Goal: Task Accomplishment & Management: Complete application form

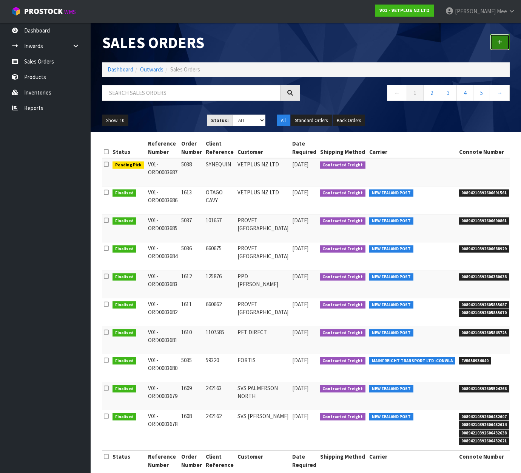
click at [500, 37] on link at bounding box center [500, 42] width 20 height 16
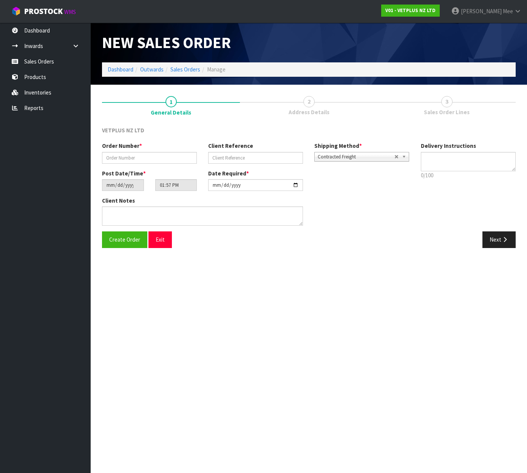
click at [131, 150] on div "Order Number *" at bounding box center [149, 153] width 106 height 22
click at [139, 159] on input "text" at bounding box center [149, 158] width 95 height 12
type input "5039"
type input "242417"
click at [128, 212] on textarea at bounding box center [202, 215] width 201 height 19
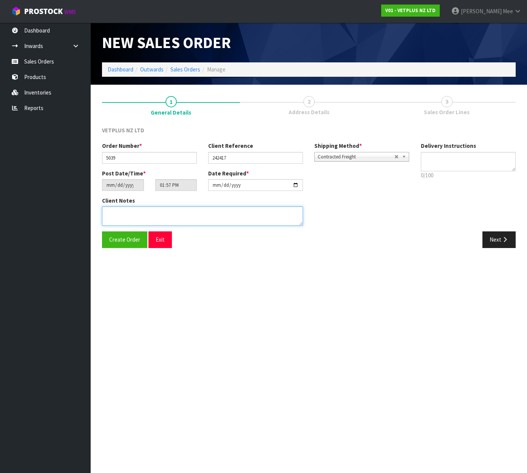
click at [111, 212] on textarea at bounding box center [202, 215] width 201 height 19
paste textarea "BACK ORDER:50107 AKTIVAIT MED & LGE BREED CAPS 60 X 1350907 COATEX CAPS 240 (4X…"
click at [134, 210] on textarea at bounding box center [202, 215] width 201 height 19
click at [202, 218] on textarea at bounding box center [202, 215] width 201 height 19
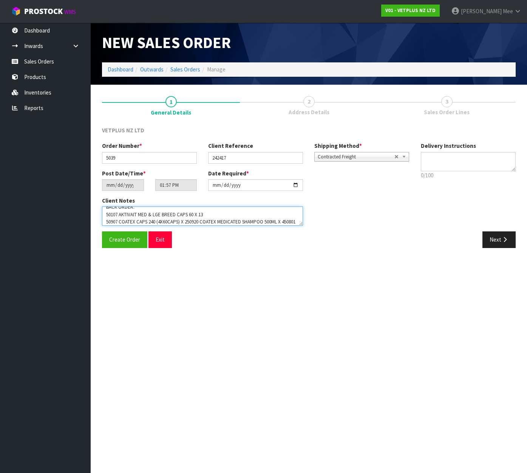
click at [187, 221] on textarea at bounding box center [202, 215] width 201 height 19
click at [204, 222] on textarea at bounding box center [202, 215] width 201 height 19
click at [182, 223] on textarea at bounding box center [202, 215] width 201 height 19
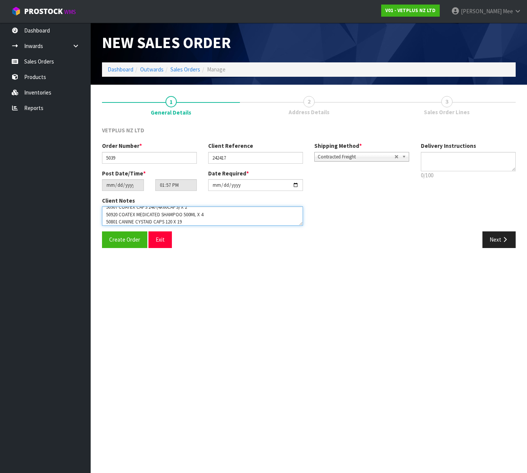
scroll to position [27, 0]
click at [206, 221] on textarea at bounding box center [202, 215] width 201 height 19
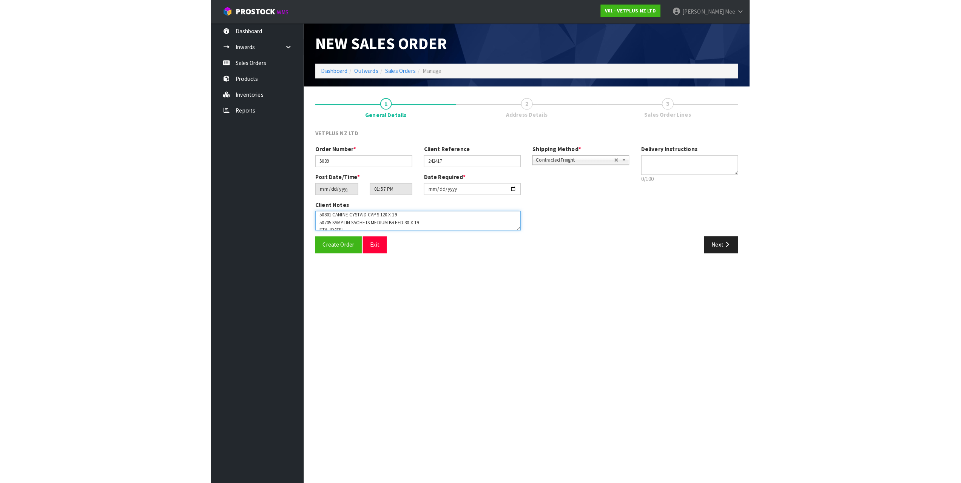
scroll to position [37, 0]
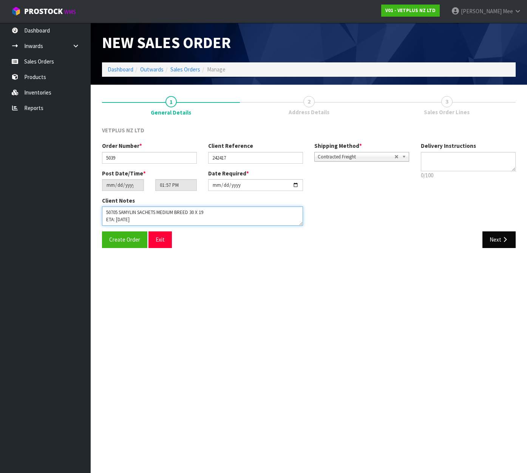
type textarea "BACK ORDER: 50107 AKTIVAIT MED & LGE BREED CAPS 60 X 13 50907 COATEX CAPS 240 (…"
click at [496, 242] on button "Next" at bounding box center [498, 239] width 33 height 16
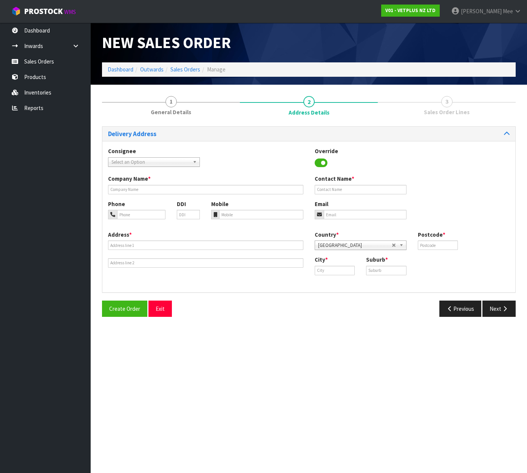
click at [191, 163] on link "Select an Option" at bounding box center [154, 161] width 92 height 9
type input "SVS H"
click at [165, 184] on li "SVSHLZ - SVS H AMILTON" at bounding box center [154, 183] width 88 height 9
type input "SVS [PERSON_NAME]"
type input "[STREET_ADDRESS][PERSON_NAME]"
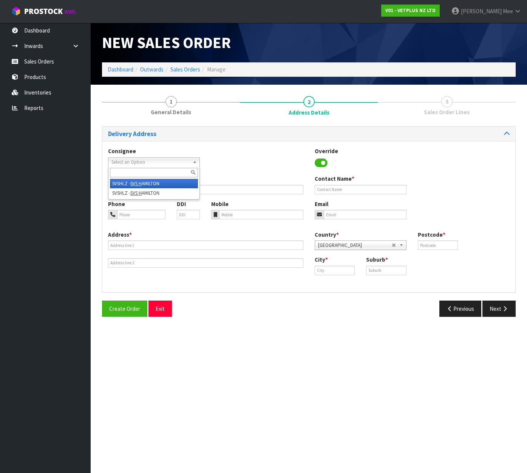
type input "3200"
type input "[PERSON_NAME]"
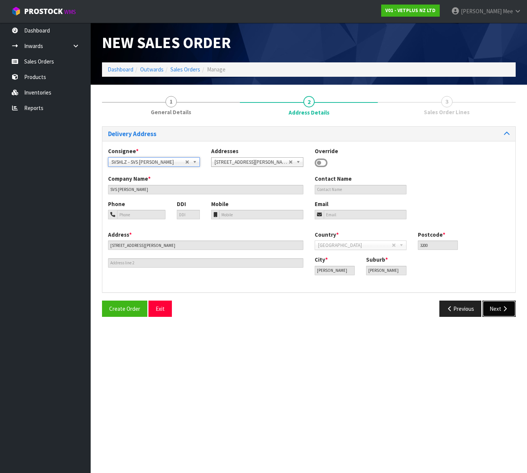
click at [508, 306] on button "Next" at bounding box center [498, 308] width 33 height 16
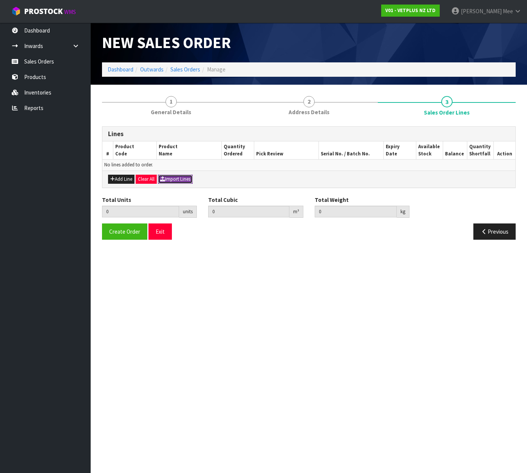
click at [184, 178] on button "Import Lines" at bounding box center [175, 179] width 35 height 9
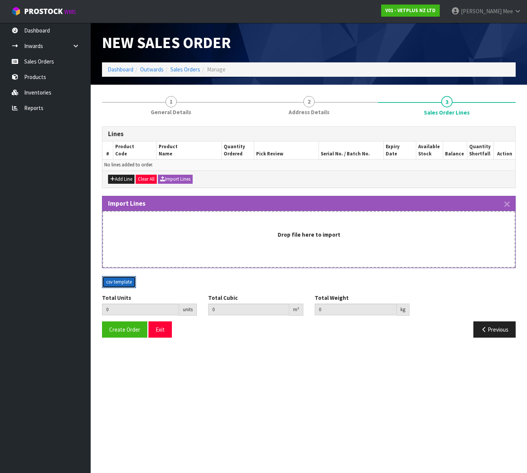
click at [117, 280] on button "csv template" at bounding box center [119, 282] width 34 height 12
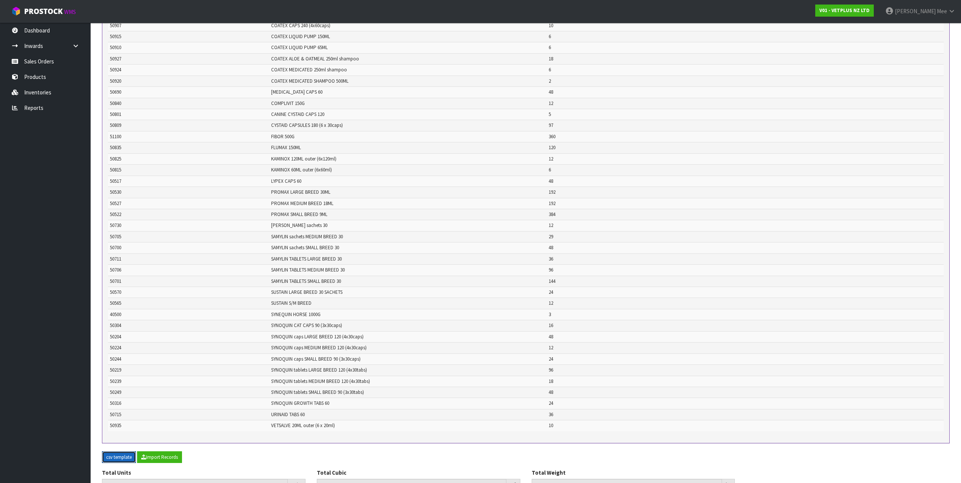
scroll to position [381, 0]
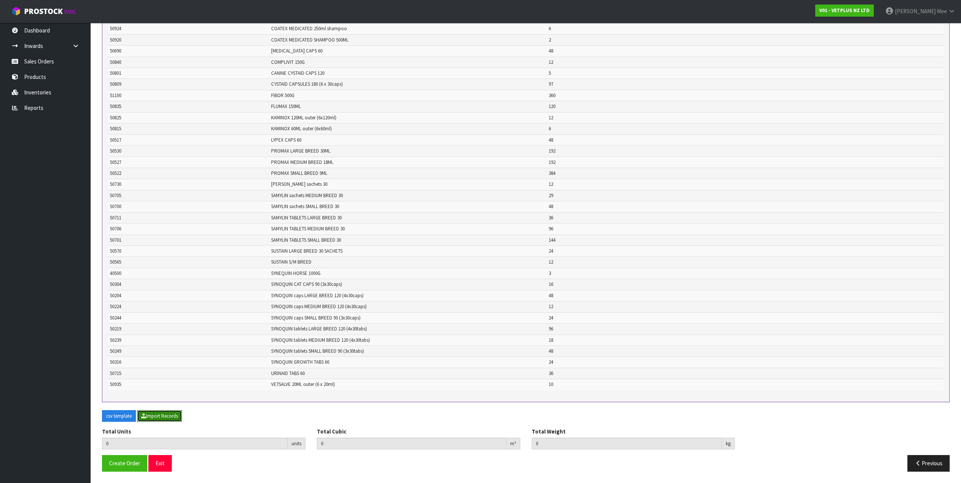
click at [174, 417] on button "Import Records" at bounding box center [159, 416] width 45 height 12
type input "2348"
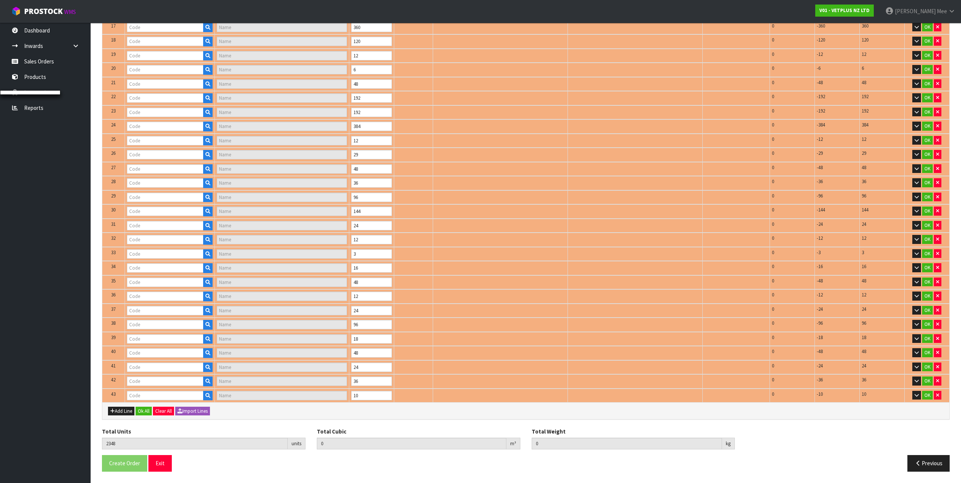
type input "50107"
type input "AKTIVAIT MED & LGE BREED CAPS 60"
type input "50117"
type input "AKTIVAIT CAT - 60 CAPS"
type input "50040"
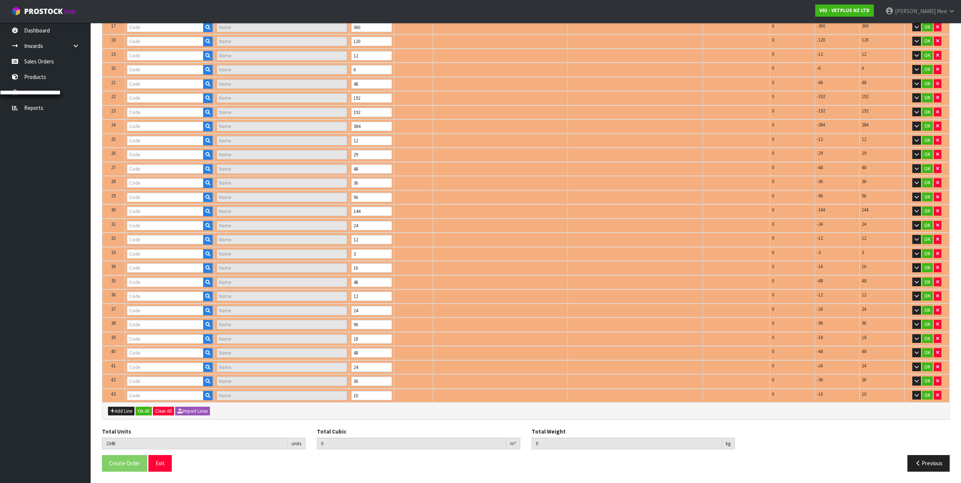
type input "CALMEX CAT"
type input "46000"
type input "CALMEX EQUINE 24 X 60G"
type input "50020"
type input "CALMEX (6X10)"
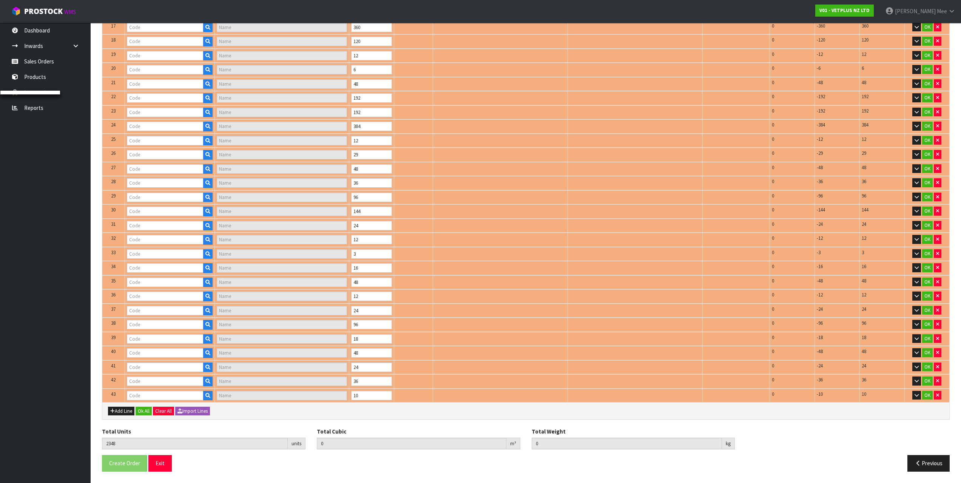
type input "50910"
type input "COATEX LIQUID PUMP 65ML"
type input "50927"
type input "COATEX ALOE & OATMEAL SHAMPOO 250ML"
type input "50924"
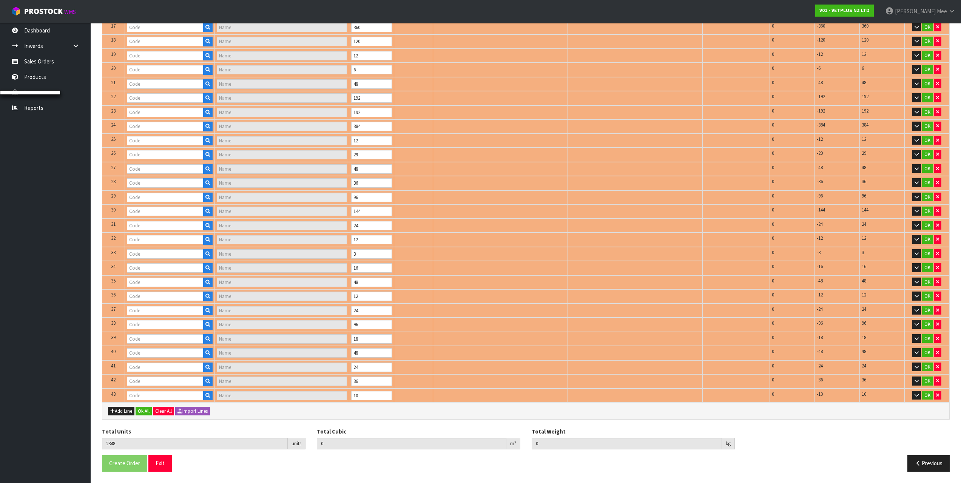
type input "COATEX MEDICATED SHAMPOO - 250ML"
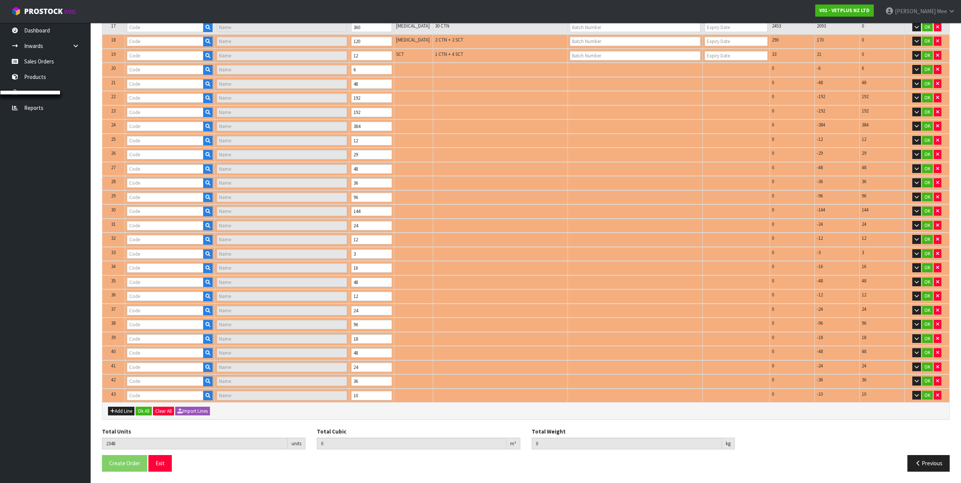
type input "50920"
type input "COATEX MEDICATED SHAMPOO - 500ML"
type input "50840"
type input "COMPLIVIT - 150G"
type input "50809"
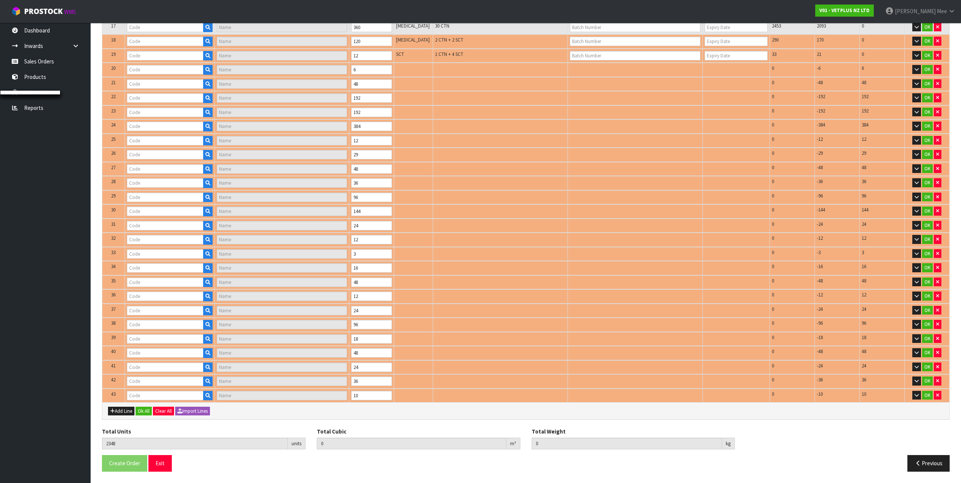
type input "CYSTAID CAPS 180'S"
type input "51100"
type input "FIBOR - 500G"
type input "50835"
type input "FLUMAX - 150ML"
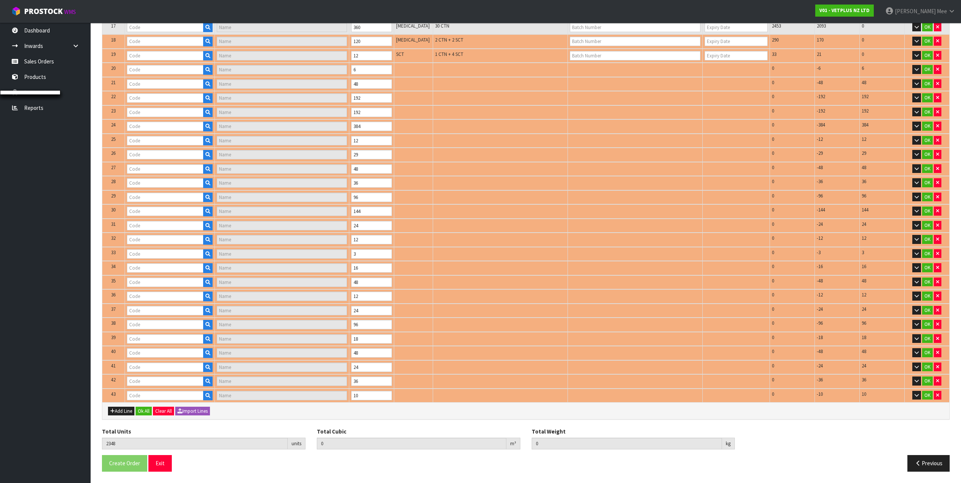
type input "50825"
type input "KAMINOX - 120ML (6 X 120ML)"
type input "50690"
type input "[MEDICAL_DATA]"
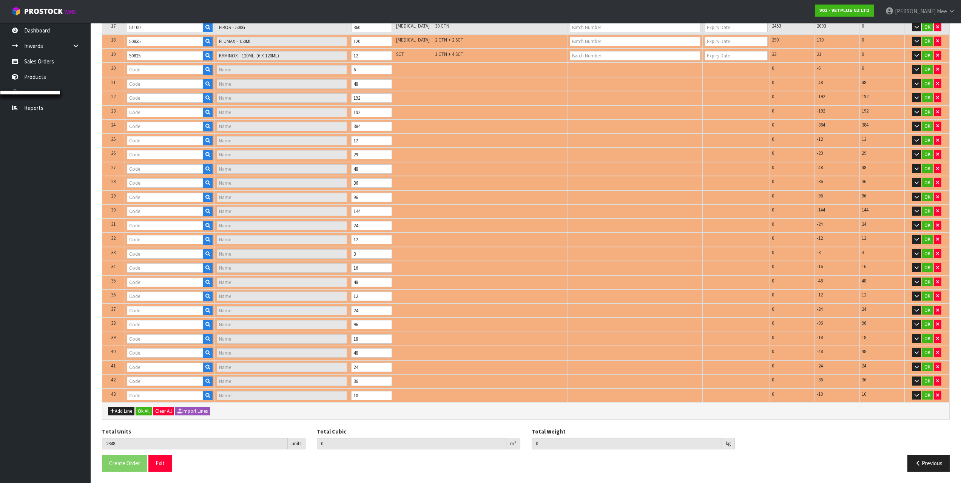
type input "50801"
type input "CANINE CYSTAID - 120 CAPS"
type input "50815"
type input "KAMINOX - 60ML (6 X 60ML)"
type input "50517"
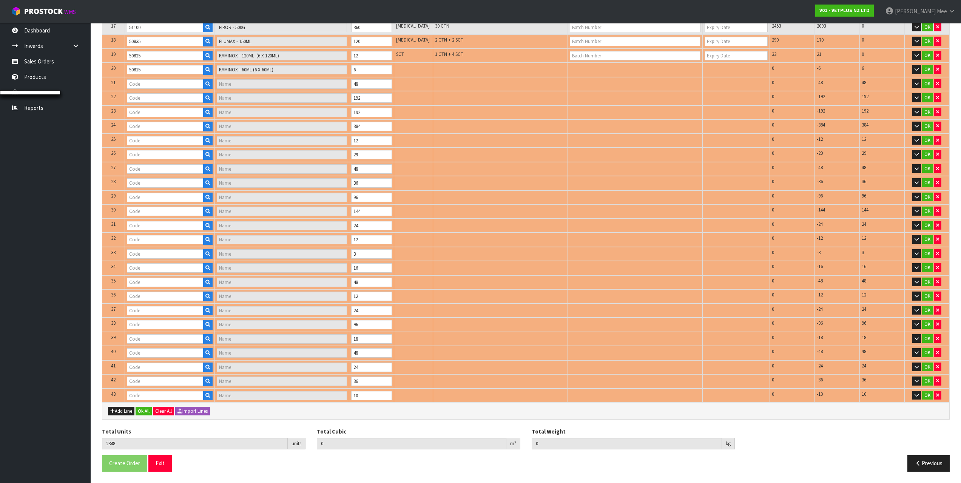
type input "LYPEX"
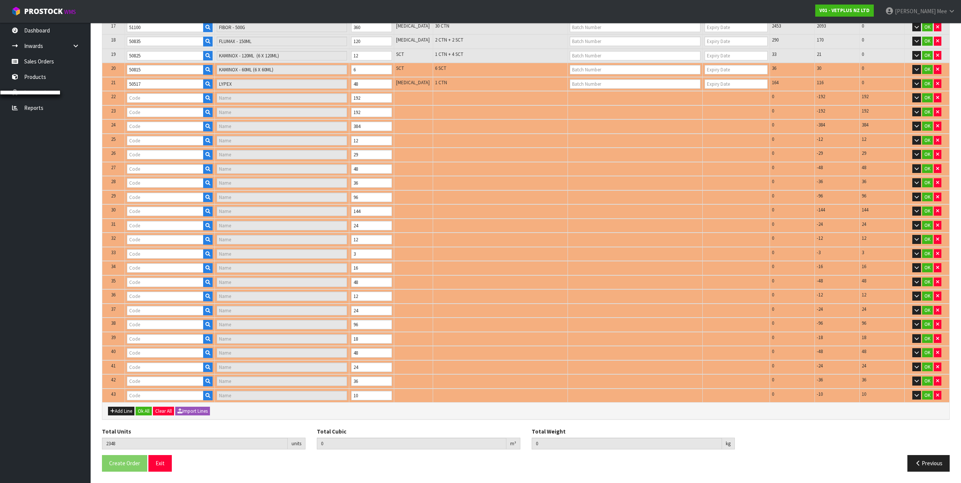
type input "50530"
type input "PROMAX - 30ML"
type input "50522"
type input "PROMAX - 9ML"
type input "50705"
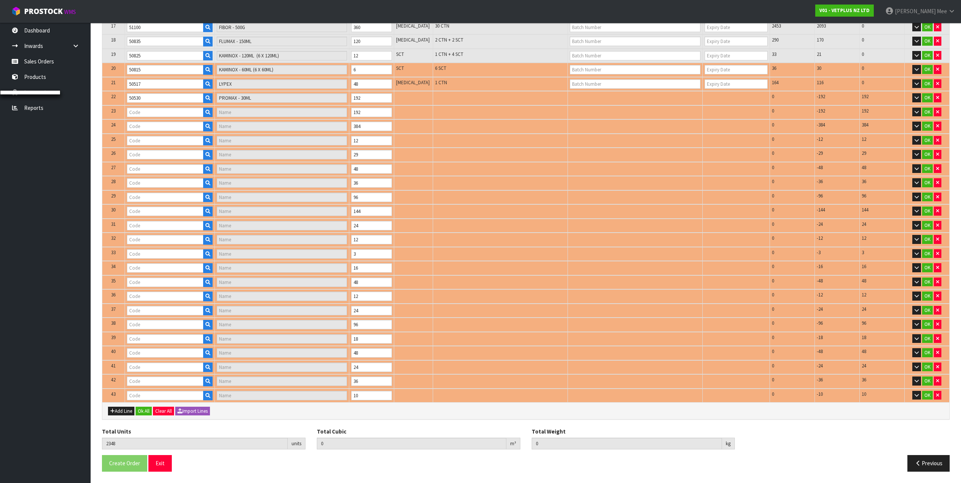
type input "SAMYLIN MEDIUM BREED SACHETS 30"
type input "50527"
type input "PROMAX - 18ML"
type input "50730"
type input "[PERSON_NAME] - 30 X 2G"
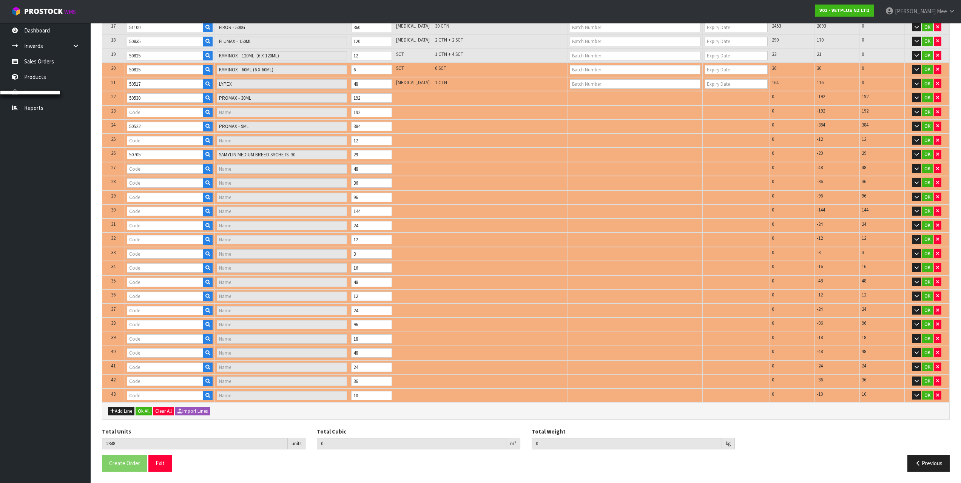
type input "50700"
type input "SAMYLIN SMALL BREED - 30 X 1.0G"
type input "50711"
type input "SAMYLIN LARGE BREED - 30 TABS"
type input "50706"
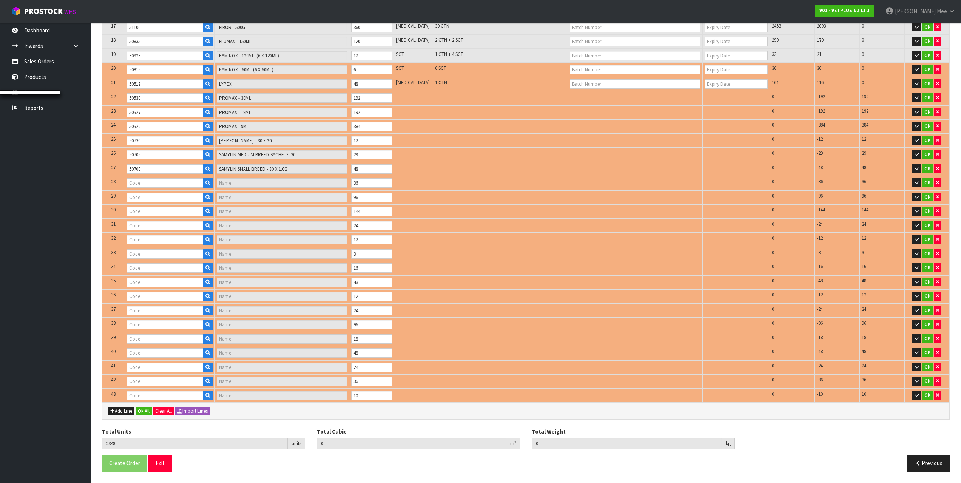
type input "SAMYLIN MEDIUM BREED - 30 TABS"
type input "50701"
type input "SAMYLIN SMALL BREED - 30 X 1.0G TABS"
type input "50565"
type input "SUSTAIN S/M BREED"
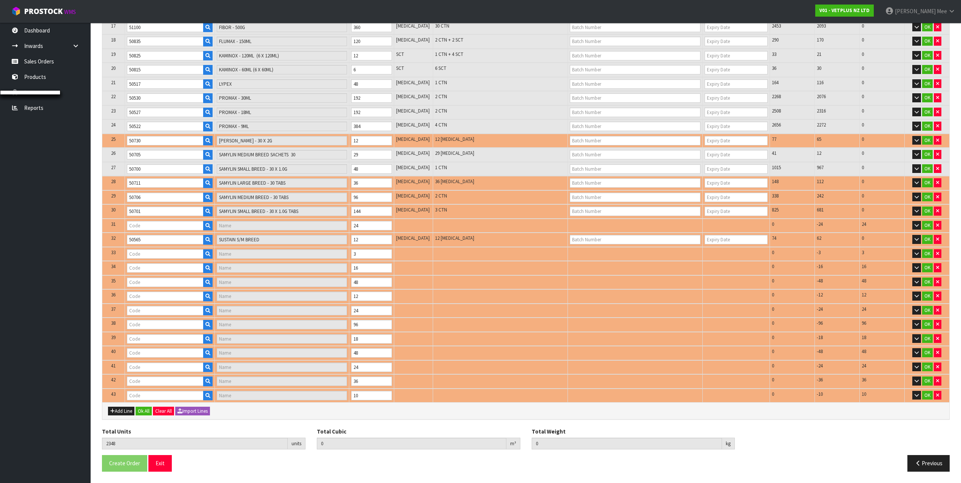
type input "50570"
type input "SUSTAIN LARGE BREED"
type input "40500"
type input "SYNEQUIN HORSE 1000G"
type input "50304"
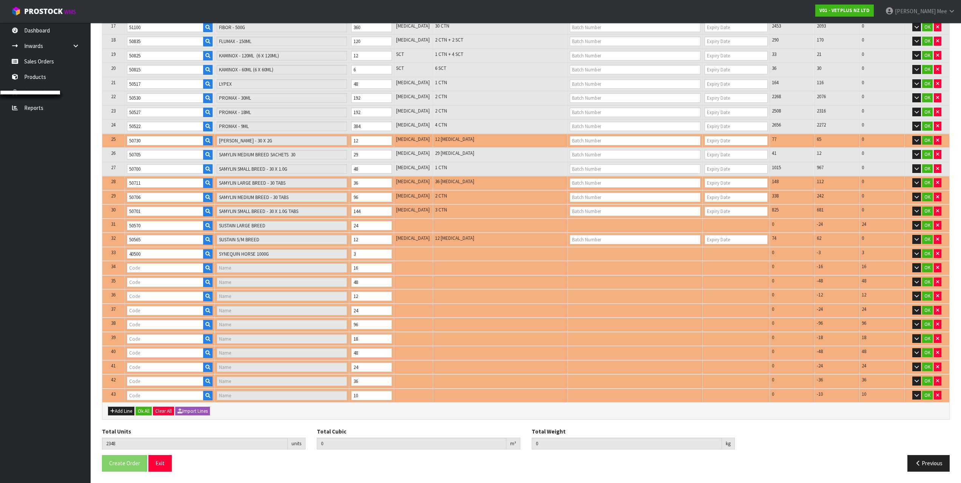
type input "SYNOQUIN EFA CAT - (3X30) 90 CAPS"
type input "50224"
type input "SYNOQUIN EFA MEDIUM BREED - 120 CAPS"
type input "50204"
type input "SYNOQUIN EFA LARGE BREED - 120 CAPS"
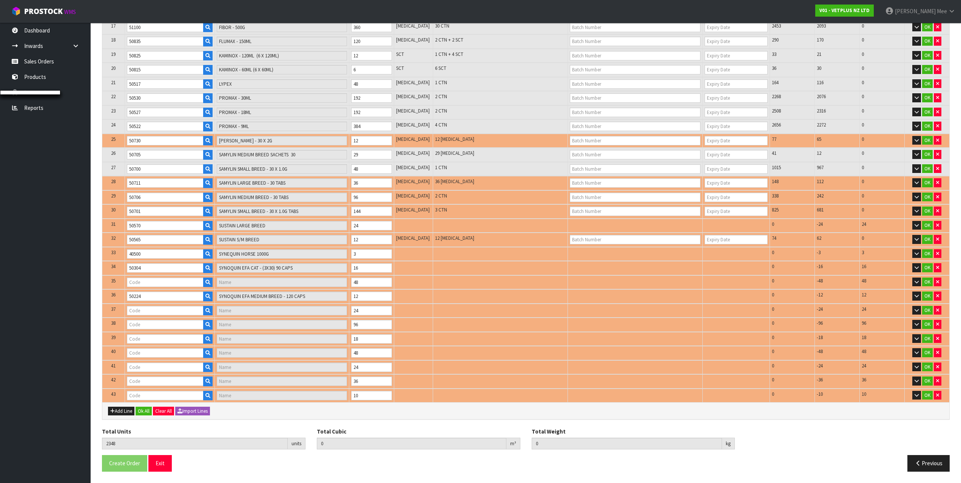
type input "50244"
type input "SYNOQUIN EFA SMALL BREED - 90 CAPS"
type input "50219"
type input "SYNOQUIN EFA LARGE BREED - 120 TABS"
type input "50239"
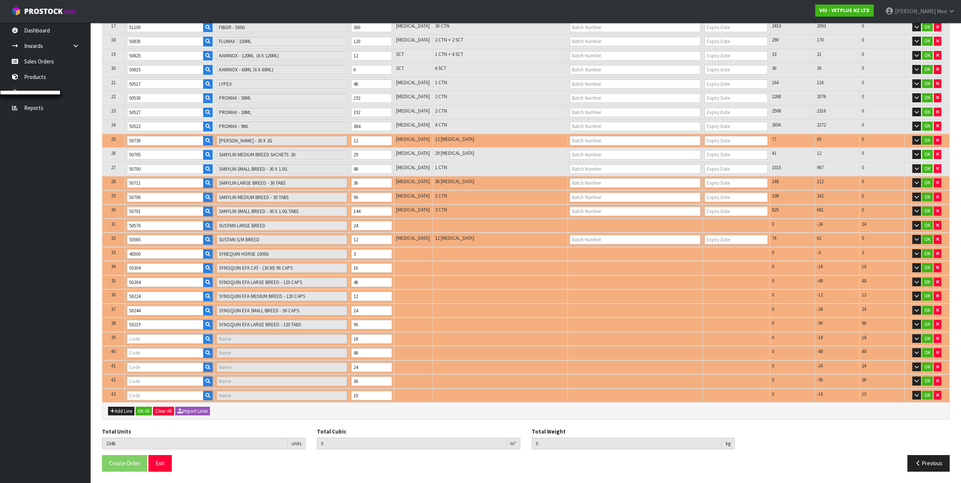
type input "SYNOQUIN EFA MEDIUM BREED - 120 TABS"
type input "50249"
type input "SYNOQUIN EFA SMALL BREED - 90 TABS"
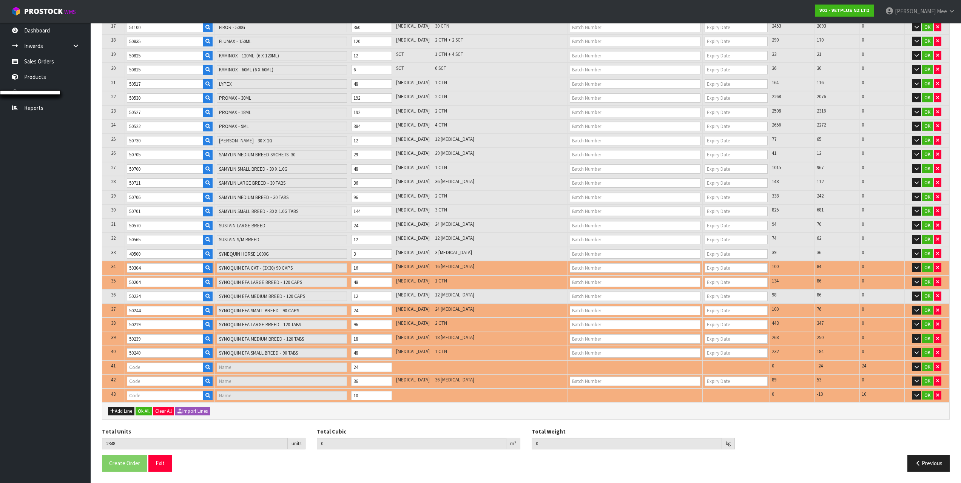
type input "50715"
type input "URINAID - 60 TABS"
type input "2.298557"
type input "506.01"
type input "50316"
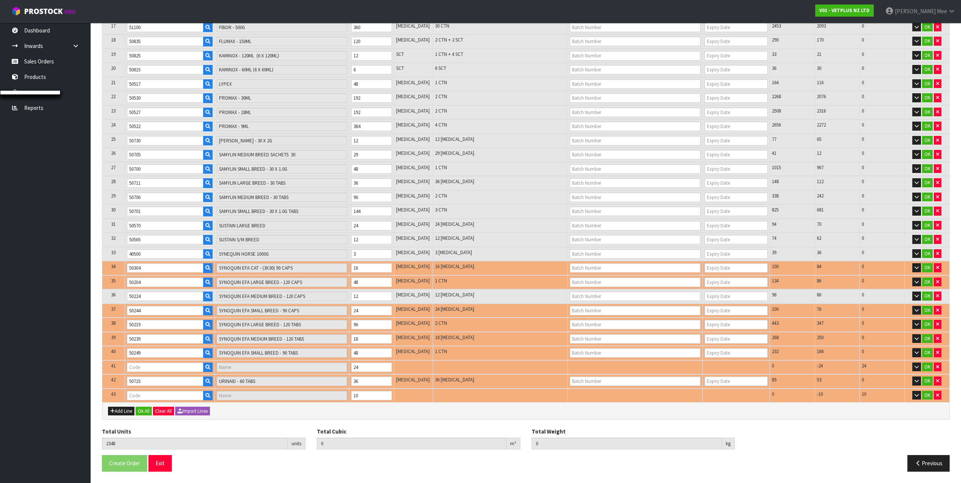
type input "SYNOQUIN GROWTH TABLETS 60"
type input "50935"
type input "VETSALVE"
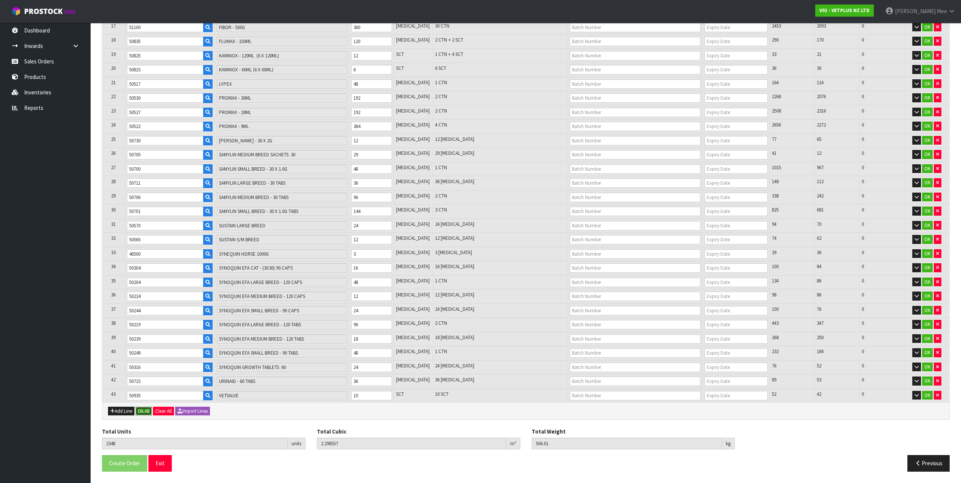
click at [150, 412] on button "Ok All" at bounding box center [144, 411] width 16 height 9
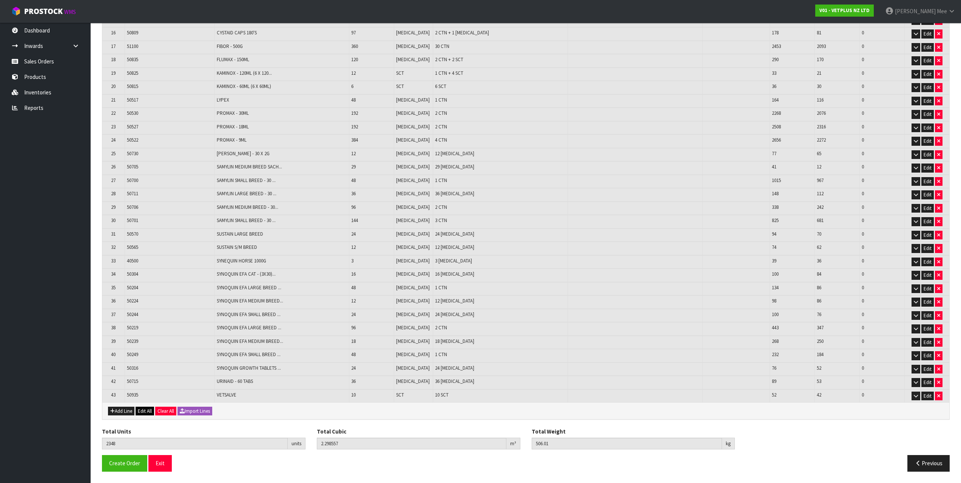
scroll to position [361, 0]
click at [132, 462] on span "Create Order" at bounding box center [124, 463] width 31 height 7
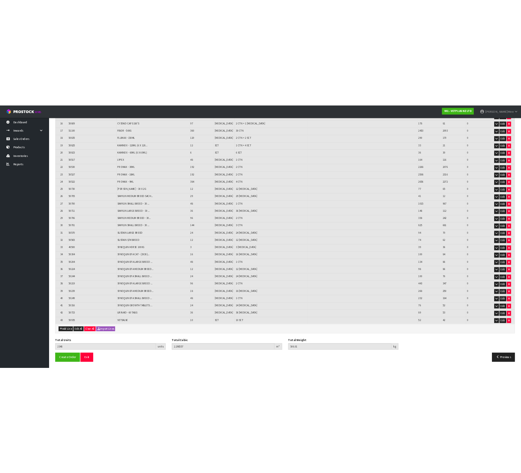
scroll to position [0, 0]
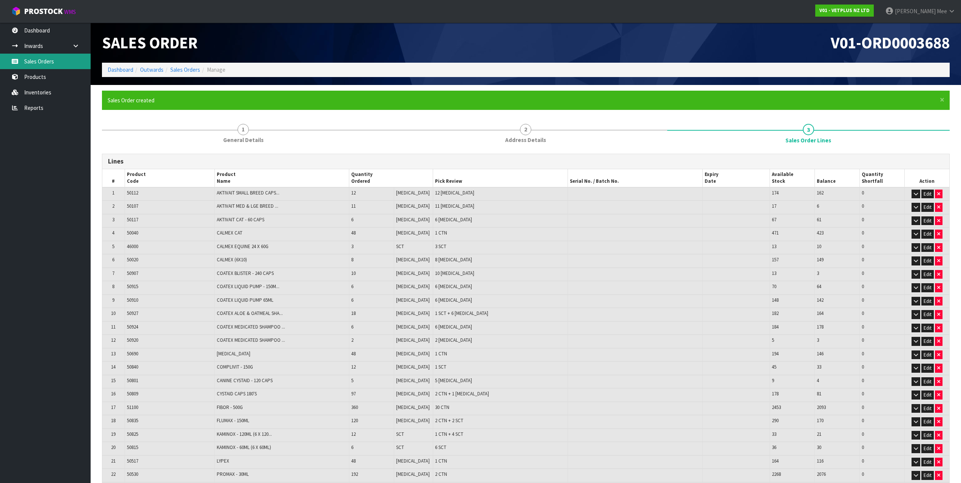
click at [33, 58] on link "Sales Orders" at bounding box center [45, 61] width 91 height 15
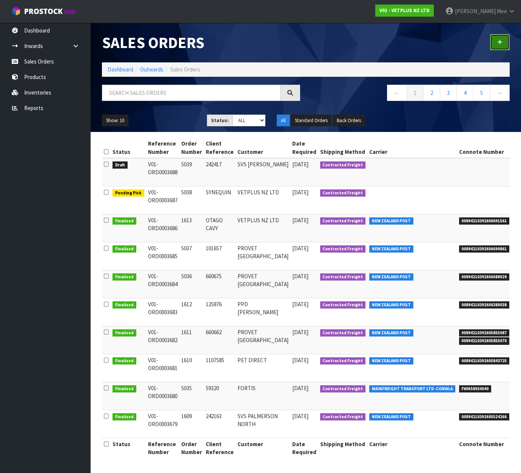
click at [500, 40] on icon at bounding box center [499, 42] width 5 height 6
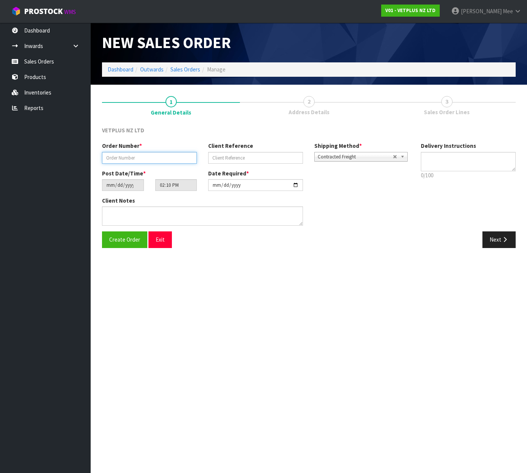
click at [126, 162] on input "text" at bounding box center [149, 158] width 95 height 12
type input "5040"
type input "242416"
click at [497, 243] on button "Next" at bounding box center [498, 239] width 33 height 16
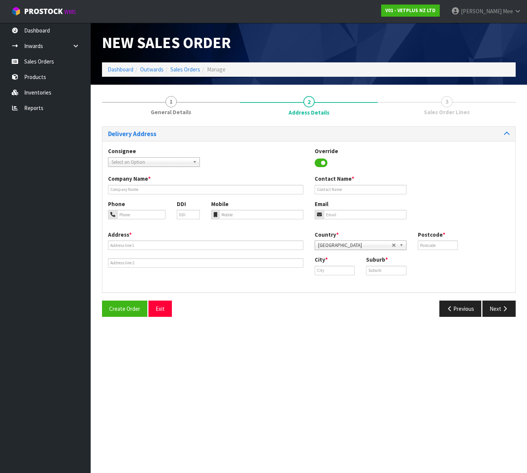
click at [179, 160] on span "Select an Option" at bounding box center [150, 162] width 78 height 9
type input "svs ch"
click at [165, 183] on li "SVSCHRCHC - SVS CH RISTCHURCH" at bounding box center [154, 183] width 88 height 9
type input "SVS [GEOGRAPHIC_DATA]"
type input "[STREET_ADDRESS]"
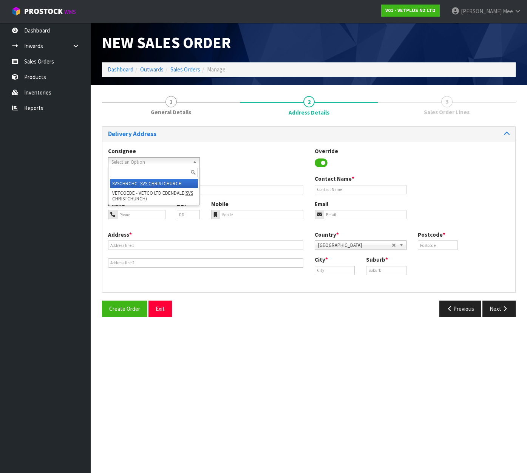
type input "8042"
type input "[GEOGRAPHIC_DATA]"
type input "WIGRAM"
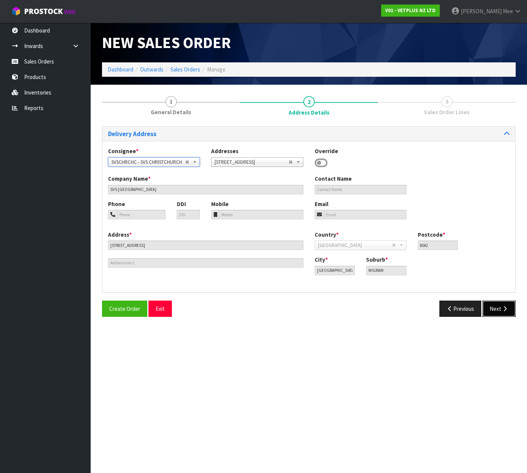
click at [498, 313] on button "Next" at bounding box center [498, 308] width 33 height 16
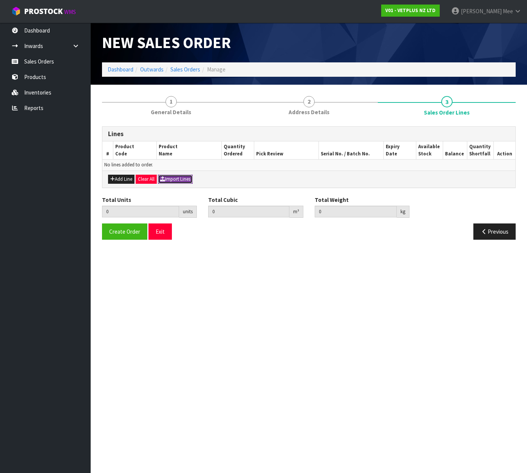
click at [184, 178] on button "Import Lines" at bounding box center [175, 179] width 35 height 9
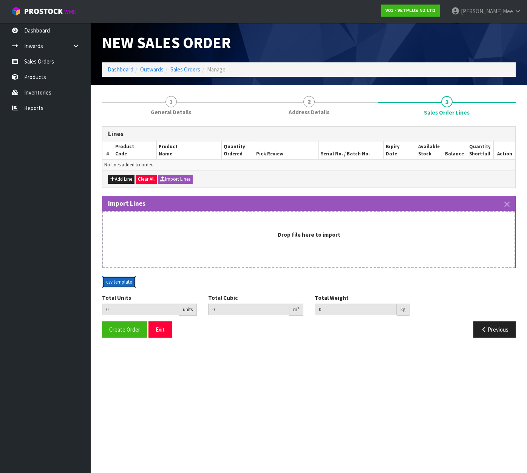
click at [119, 280] on button "csv template" at bounding box center [119, 282] width 34 height 12
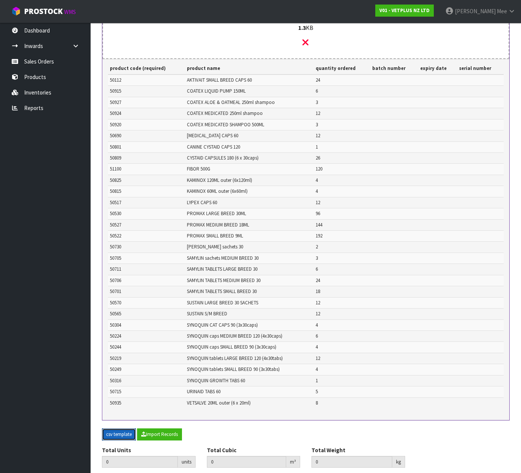
scroll to position [247, 0]
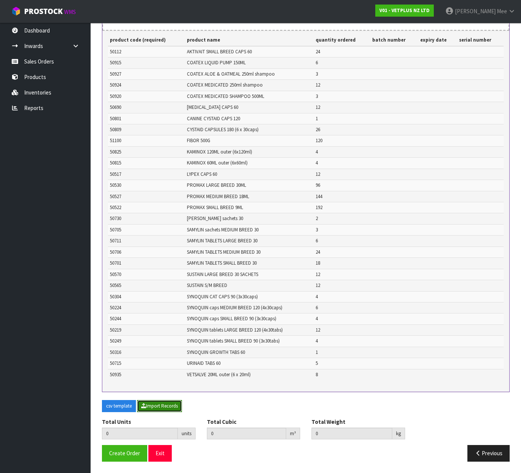
click at [165, 404] on button "Import Records" at bounding box center [159, 406] width 45 height 12
type input "780"
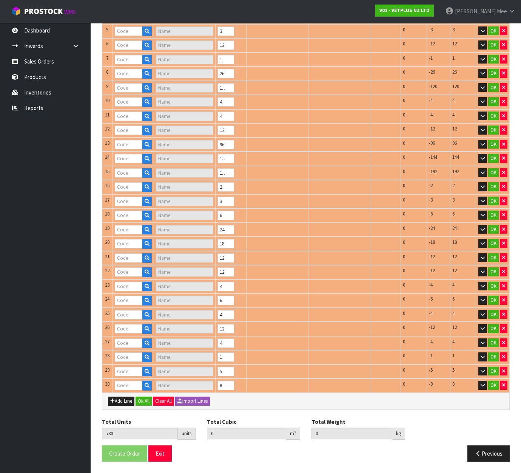
scroll to position [219, 0]
type input "50112"
type input "AKTIVAIT SMALL BREED CAPSULES 60"
type input "50927"
type input "COATEX ALOE & OATMEAL SHAMPOO 250ML"
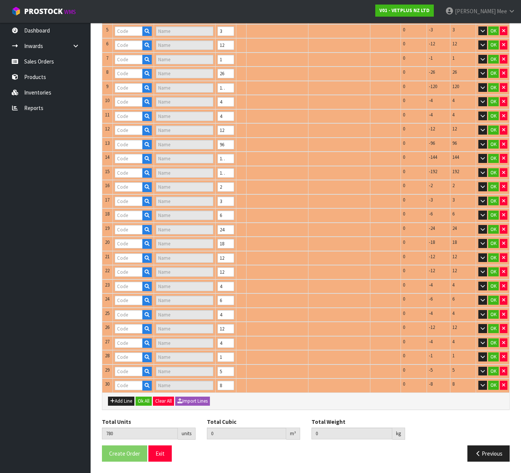
type input "50809"
type input "CYSTAID CAPS 180'S"
type input "50924"
type input "COATEX MEDICATED SHAMPOO - 250ML"
type input "50690"
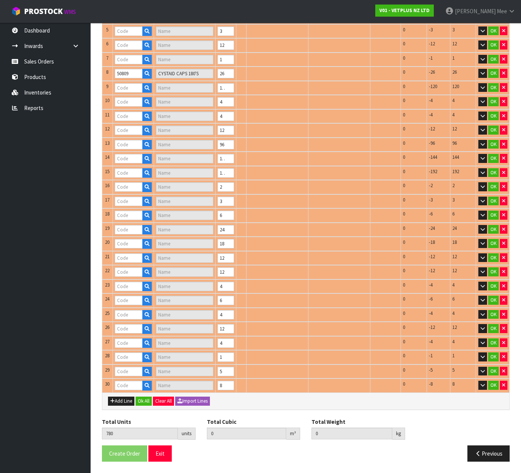
type input "[MEDICAL_DATA]"
type input "50801"
type input "CANINE CYSTAID - 120 CAPS"
type input "51100"
type input "FIBOR - 500G"
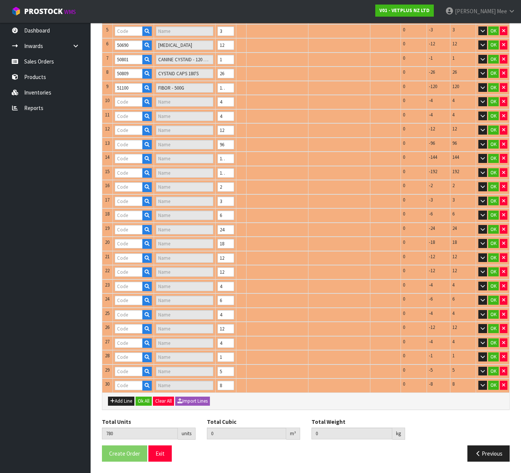
type input "50915"
type input "COATEX LIQUID PUMP - 150ML"
type input "50920"
type input "COATEX MEDICATED SHAMPOO - 500ML"
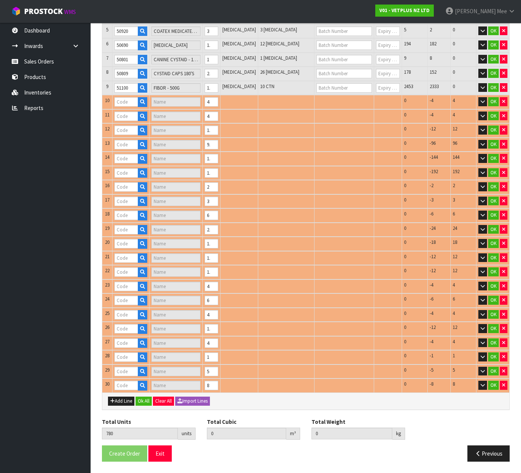
type input "50825"
type input "KAMINOX - 120ML (6 X 120ML)"
type input "50730"
type input "[PERSON_NAME] - 30 X 2G"
type input "50815"
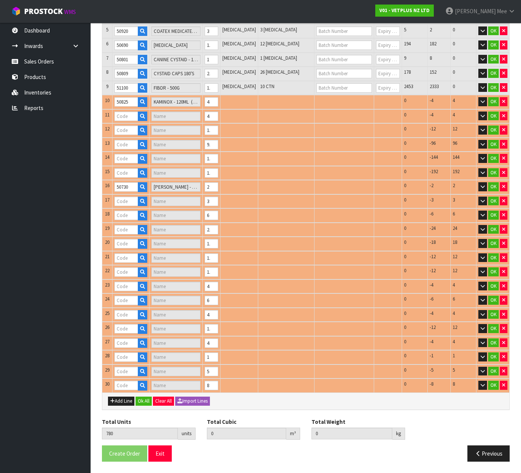
type input "KAMINOX - 60ML (6 X 60ML)"
type input "50522"
type input "PROMAX - 9ML"
type input "50517"
type input "LYPEX"
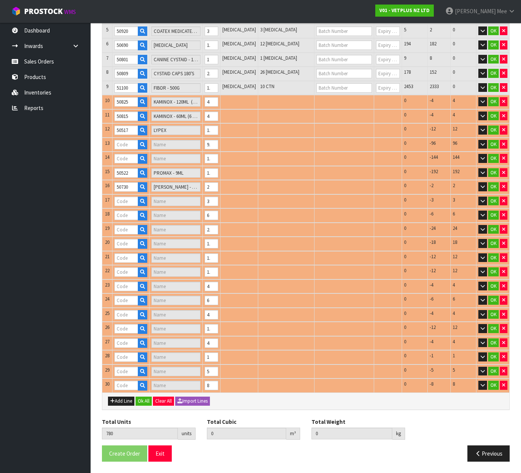
type input "50527"
type input "PROMAX - 18ML"
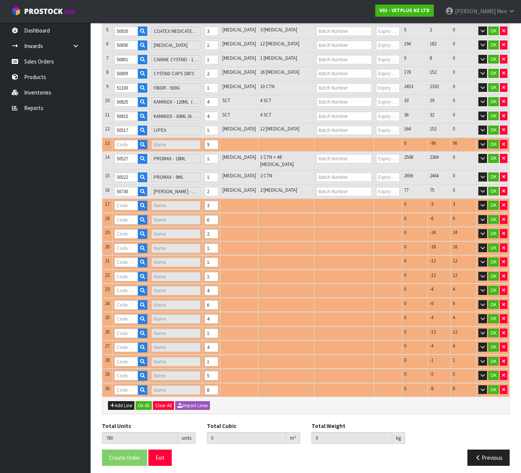
type input "50530"
type input "PROMAX - 30ML"
type input "50711"
type input "SAMYLIN LARGE BREED - 30 TABS"
type input "50705"
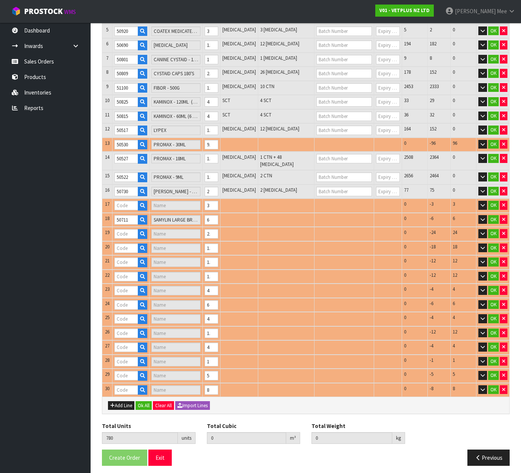
type input "SAMYLIN MEDIUM BREED SACHETS 30"
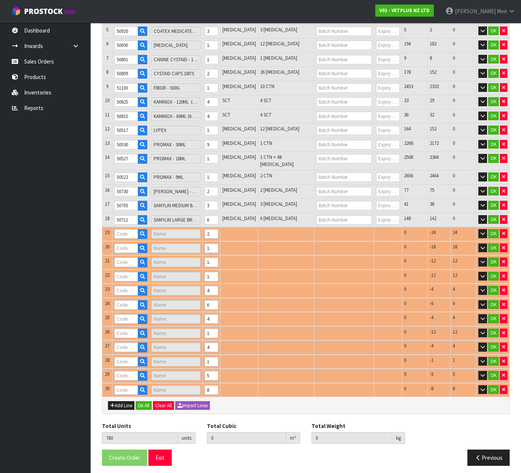
type input "50706"
type input "SAMYLIN MEDIUM BREED - 30 TABS"
type input "50701"
type input "SAMYLIN SMALL BREED - 30 X 1.0G TABS"
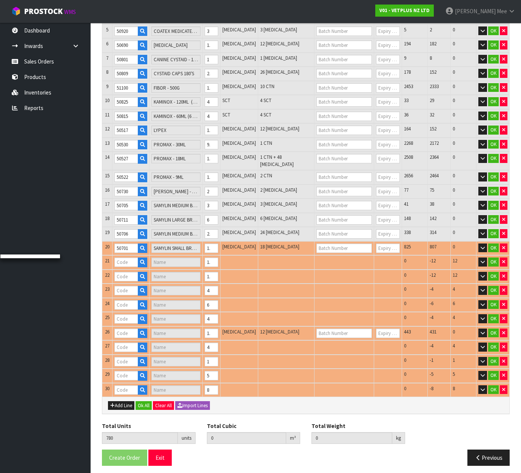
type input "50219"
type input "SYNOQUIN EFA LARGE BREED - 120 TABS"
type input "50224"
type input "SYNOQUIN EFA MEDIUM BREED - 120 CAPS"
type input "50570"
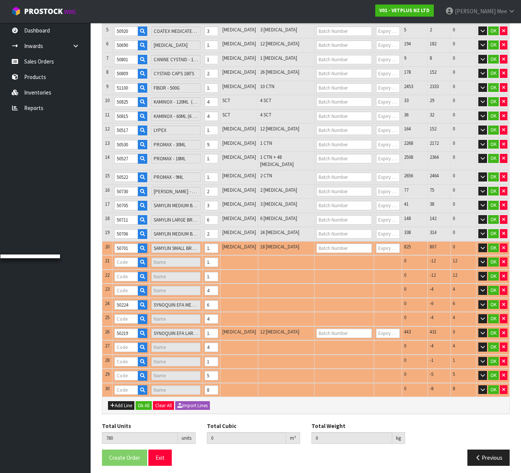
type input "SUSTAIN LARGE BREED"
type input "50565"
type input "SUSTAIN S/M BREED"
type input "50304"
type input "SYNOQUIN EFA CAT - (3X30) 90 CAPS"
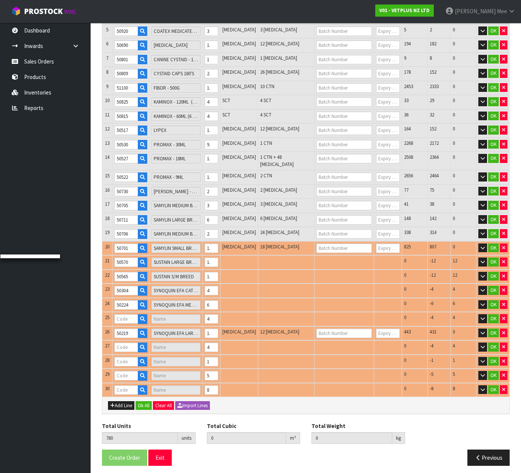
type input "50244"
type input "SYNOQUIN EFA SMALL BREED - 90 CAPS"
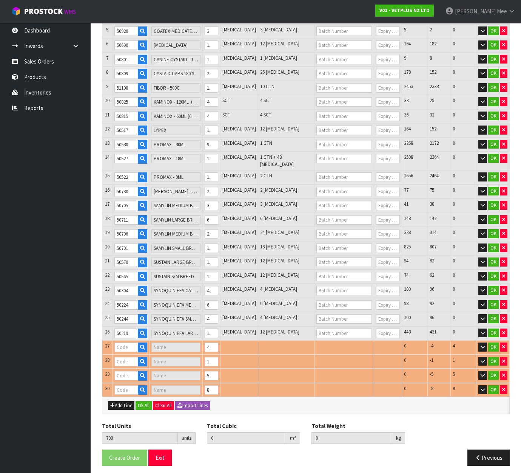
type input "50249"
type input "SYNOQUIN EFA SMALL BREED - 90 TABS"
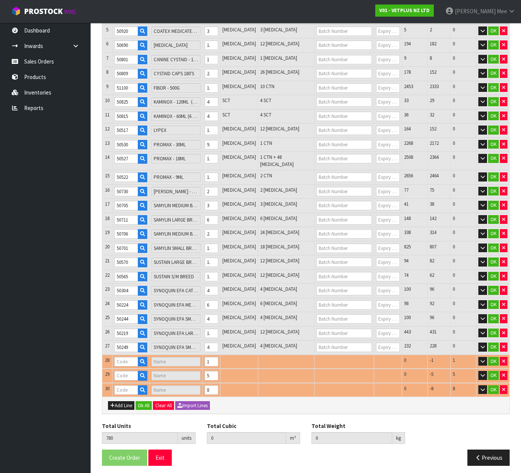
type input "50715"
type input "URINAID - 60 TABS"
type input "50316"
type input "SYNOQUIN GROWTH TABLETS 60"
type input "0.653214"
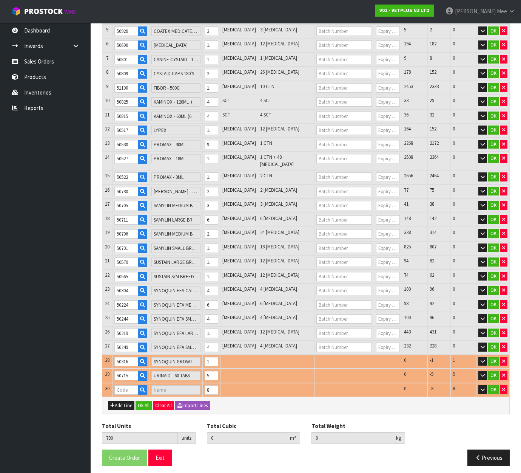
type input "142.426"
type input "50935"
type input "VETSALVE"
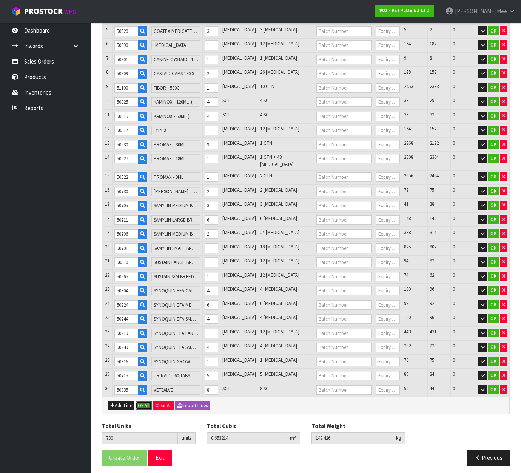
click at [141, 401] on button "Ok All" at bounding box center [144, 405] width 16 height 9
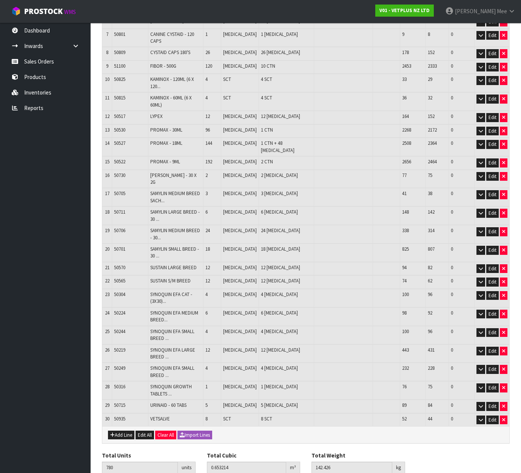
scroll to position [273, 0]
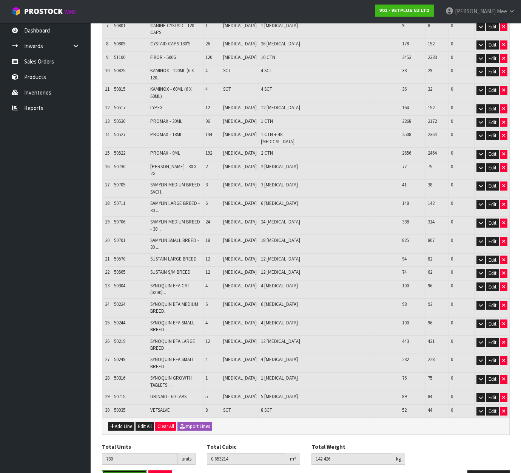
click at [129, 472] on span "Create Order" at bounding box center [124, 477] width 31 height 7
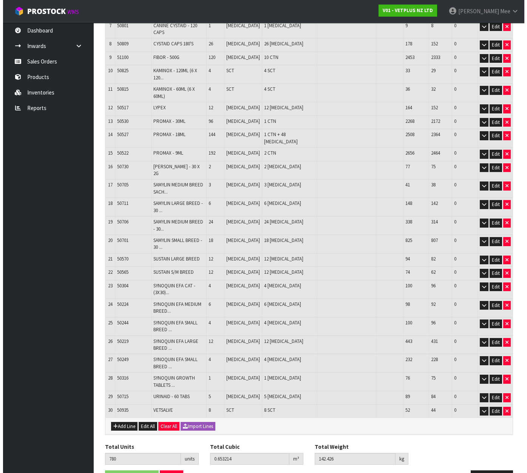
scroll to position [0, 0]
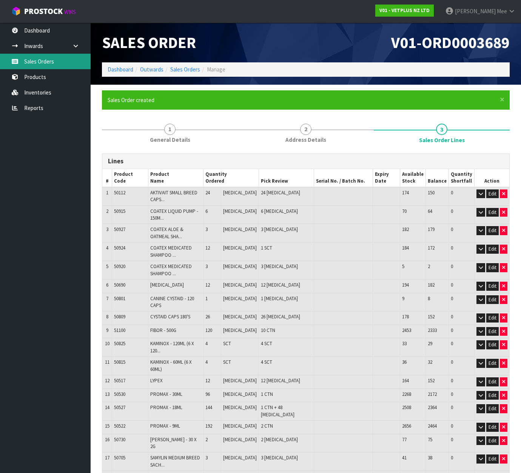
click at [34, 60] on link "Sales Orders" at bounding box center [45, 61] width 91 height 15
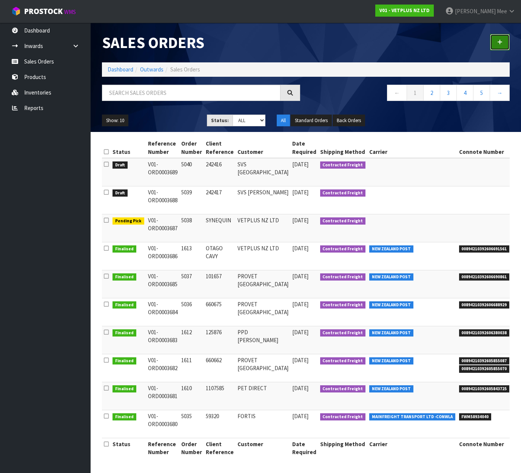
click at [500, 46] on link at bounding box center [500, 42] width 20 height 16
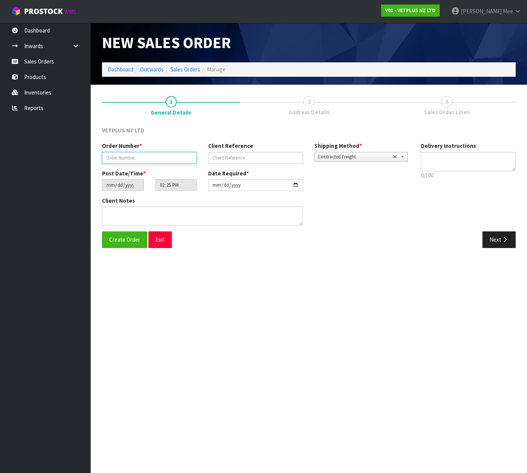
drag, startPoint x: 132, startPoint y: 156, endPoint x: 150, endPoint y: 156, distance: 17.8
click at [132, 156] on input "text" at bounding box center [149, 158] width 95 height 12
type input "5041"
type input "242418"
click at [159, 204] on div "Client Notes" at bounding box center [202, 210] width 201 height 29
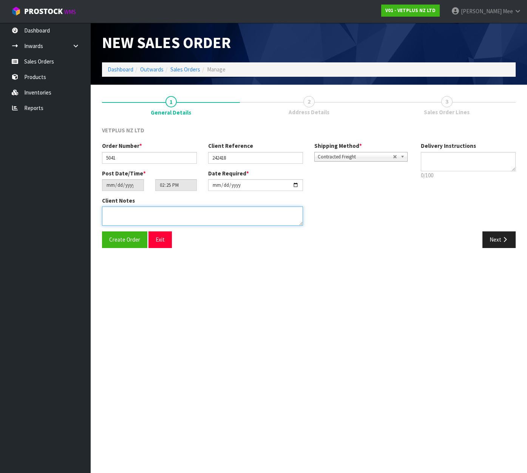
click at [156, 207] on textarea at bounding box center [202, 215] width 201 height 19
paste textarea "BACK ORDER:50107 AKTIVAIT MED & LGE BREED CAPS 60 X 650920 COATEX MEDICATED SHA…"
drag, startPoint x: 132, startPoint y: 209, endPoint x: 156, endPoint y: 210, distance: 24.2
click at [133, 209] on textarea at bounding box center [202, 215] width 201 height 19
click at [134, 211] on textarea at bounding box center [202, 215] width 201 height 19
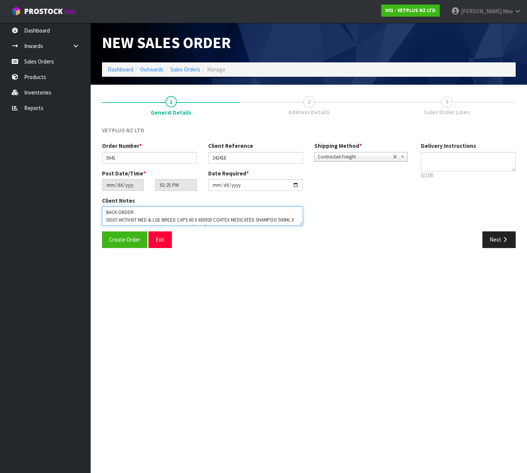
click at [198, 219] on textarea at bounding box center [202, 215] width 201 height 19
click at [200, 219] on textarea at bounding box center [202, 215] width 201 height 19
click at [202, 221] on textarea at bounding box center [202, 215] width 201 height 19
click at [204, 222] on textarea at bounding box center [202, 215] width 201 height 19
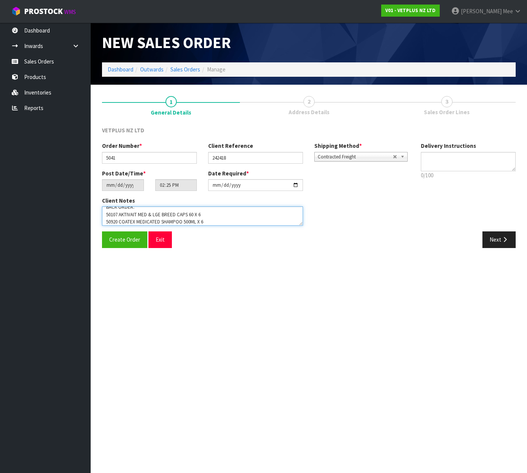
scroll to position [12, 0]
click at [181, 220] on textarea at bounding box center [202, 215] width 201 height 19
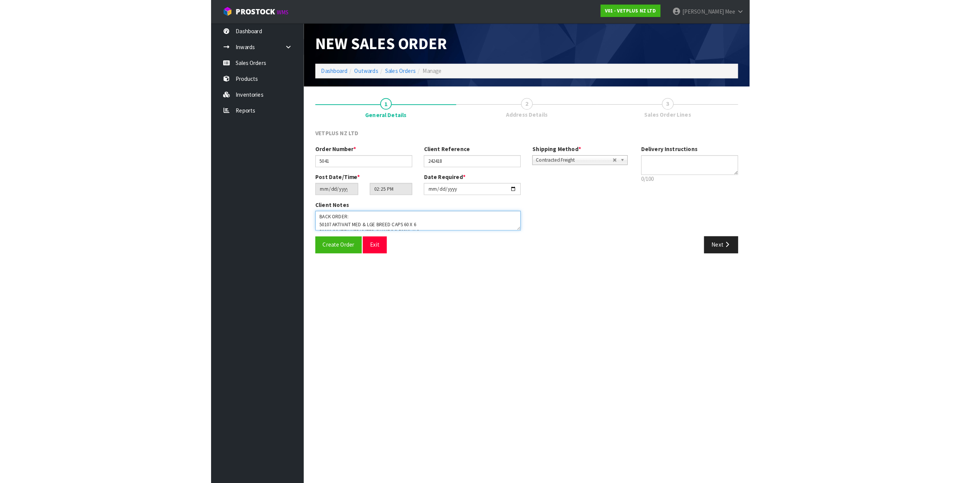
scroll to position [15, 0]
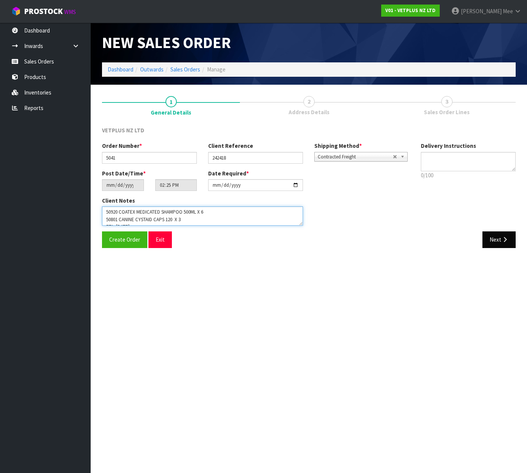
type textarea "BACK ORDER: 50107 AKTIVAIT MED & LGE BREED CAPS 60 X 6 50920 COATEX MEDICATED S…"
drag, startPoint x: 490, startPoint y: 238, endPoint x: 300, endPoint y: 201, distance: 194.0
click at [490, 238] on button "Next" at bounding box center [498, 239] width 33 height 16
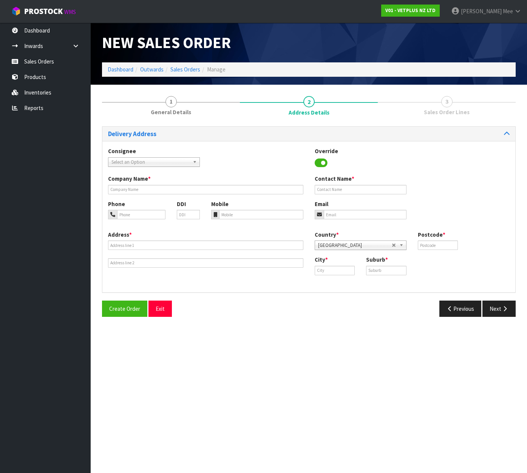
click at [147, 163] on span "Select an Option" at bounding box center [150, 162] width 78 height 9
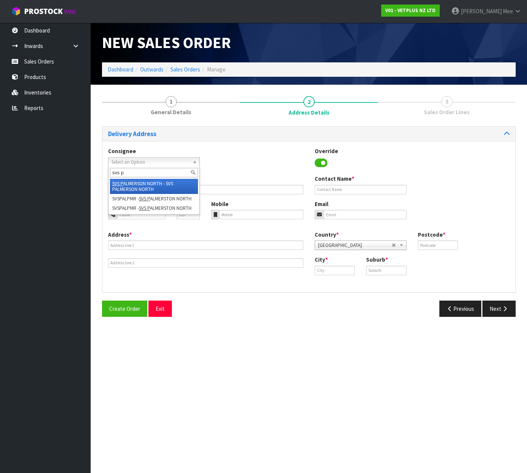
type input "svs p"
click at [152, 184] on li "SVS P ALMERSON NORTH - SVS PALMERSON NORTH" at bounding box center [154, 186] width 88 height 15
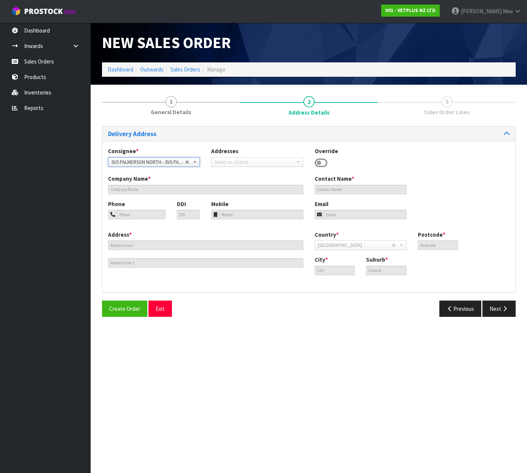
type input "SVS PALMERSON NORTH"
type input "[STREET_ADDRESS][PERSON_NAME]"
type input "4414"
type input "[GEOGRAPHIC_DATA]"
type input "[PERSON_NAME]"
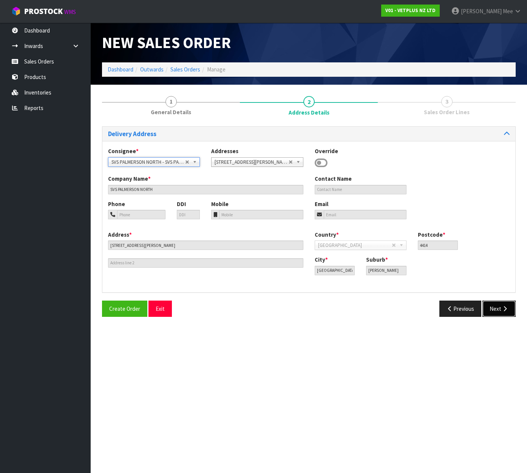
click at [501, 307] on icon "button" at bounding box center [504, 309] width 7 height 6
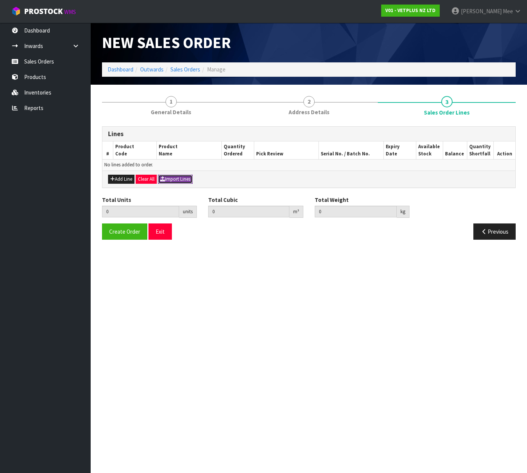
click at [177, 179] on button "Import Lines" at bounding box center [175, 179] width 35 height 9
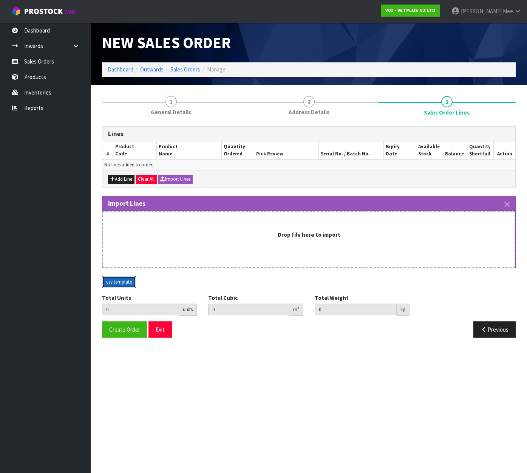
click at [107, 281] on button "csv template" at bounding box center [119, 282] width 34 height 12
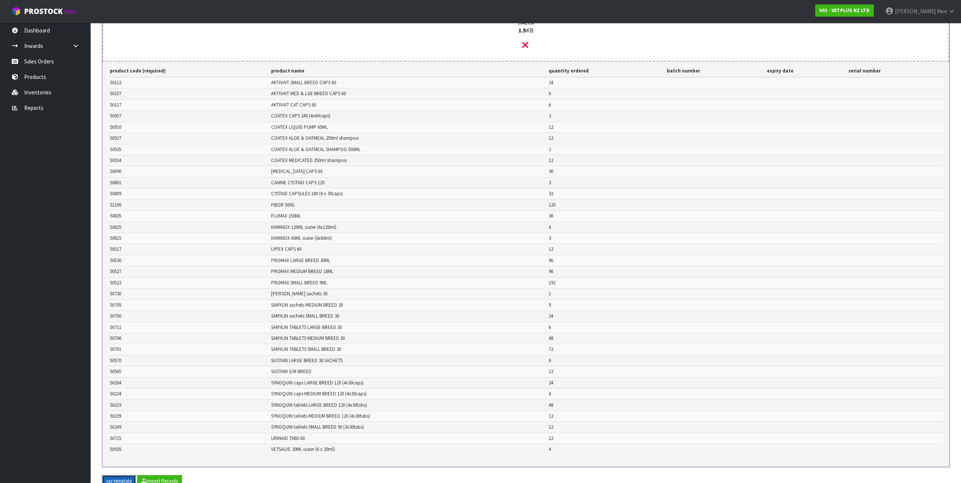
scroll to position [264, 0]
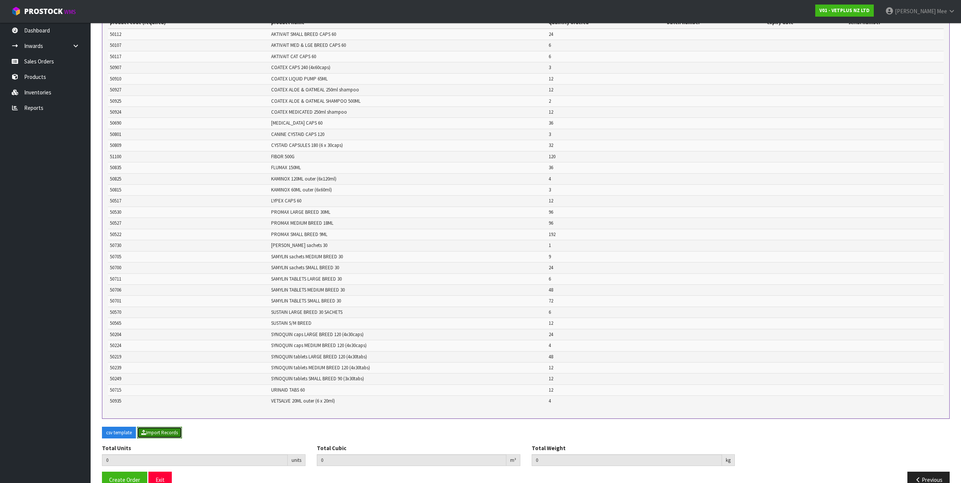
click at [153, 434] on button "Import Records" at bounding box center [159, 433] width 45 height 12
type input "1001"
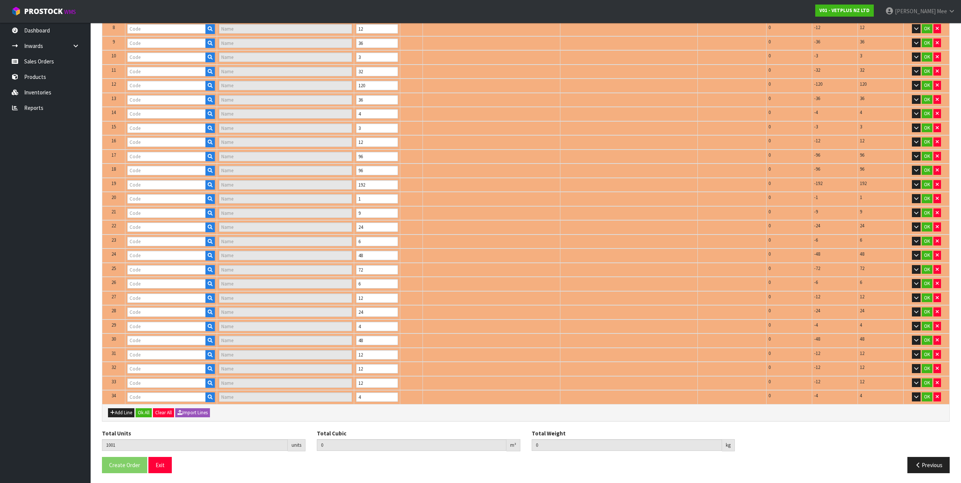
scroll to position [253, 0]
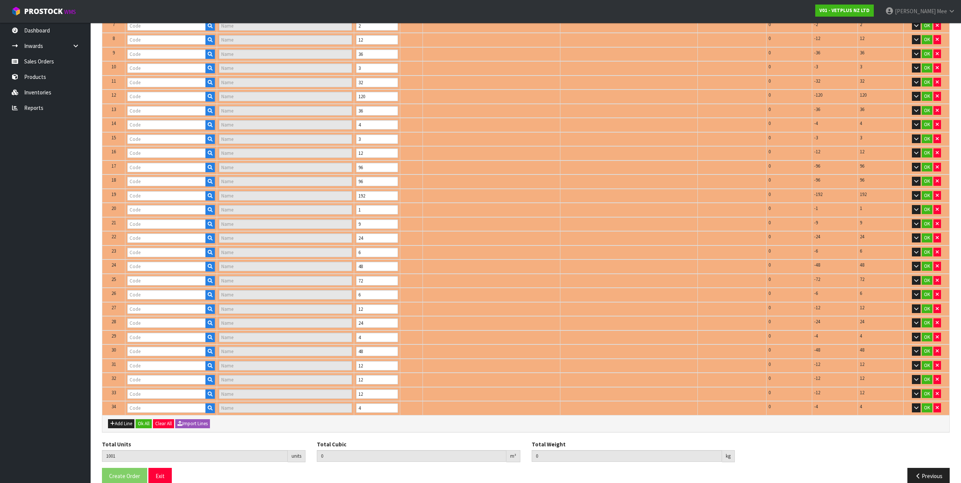
type input "50107"
type input "AKTIVAIT MED & LGE BREED CAPS 60"
type input "50927"
type input "COATEX ALOE & OATMEAL SHAMPOO 250ML"
type input "50112"
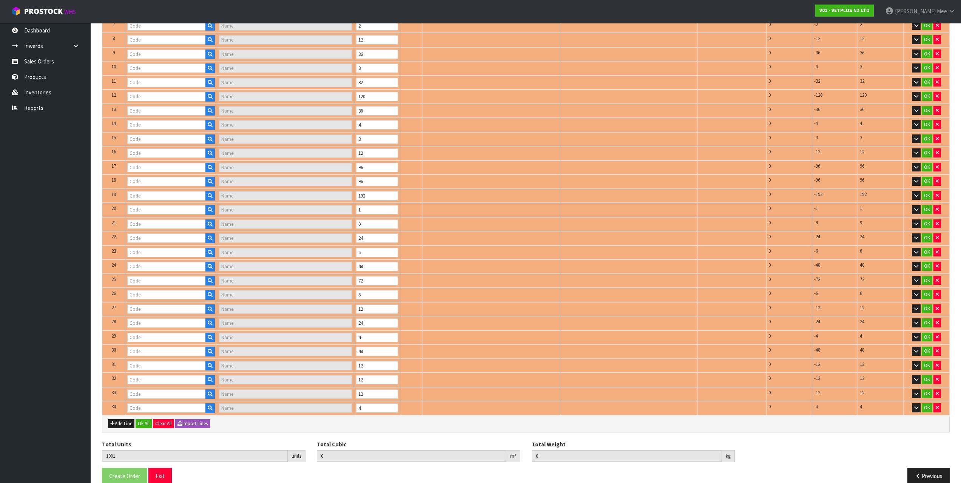
type input "AKTIVAIT SMALL BREED CAPSULES 60"
type input "50117"
type input "AKTIVAIT CAT - 60 CAPS"
type input "50907"
type input "COATEX BLISTER - 240 CAPS"
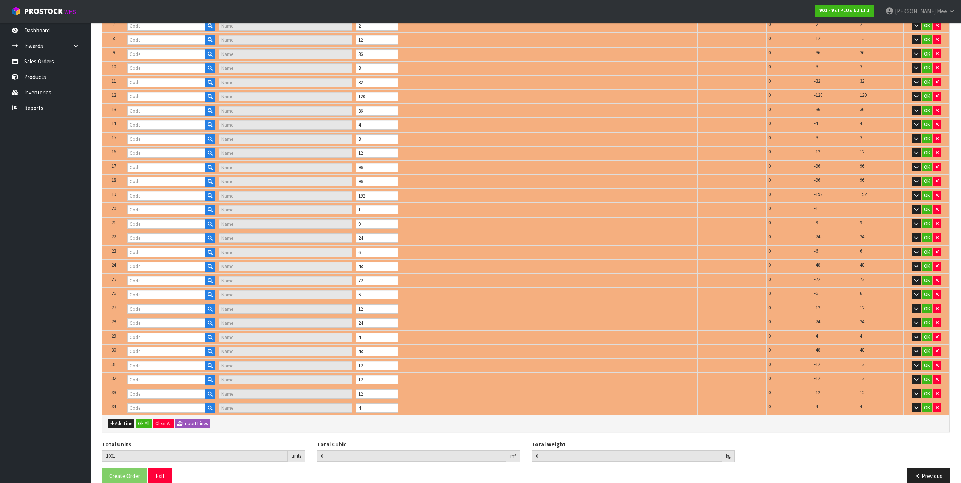
type input "50925"
type input "COATEX ALOE & OATMEAL SHAMPOO - 500ML"
type input "50924"
type input "COATEX MEDICATED SHAMPOO - 250ML"
type input "50801"
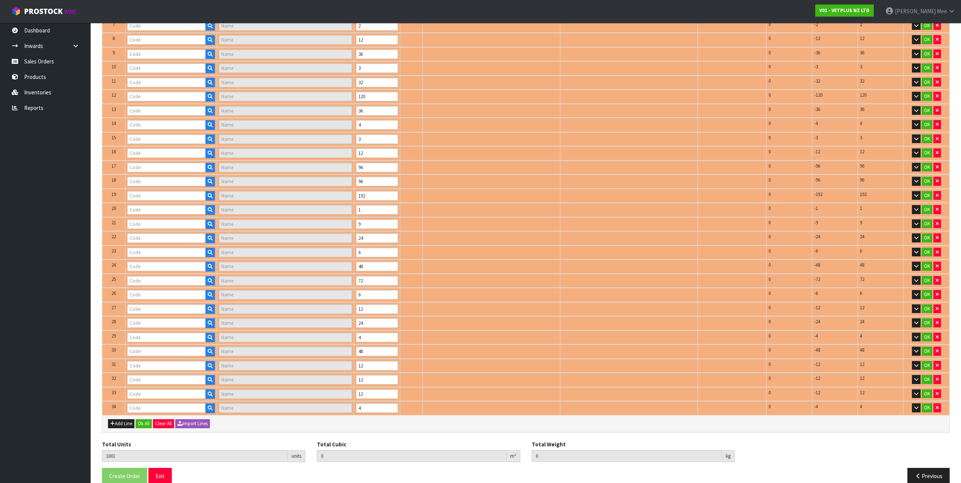
type input "CANINE CYSTAID - 120 CAPS"
type input "50910"
type input "COATEX LIQUID PUMP 65ML"
type input "50690"
type input "[MEDICAL_DATA]"
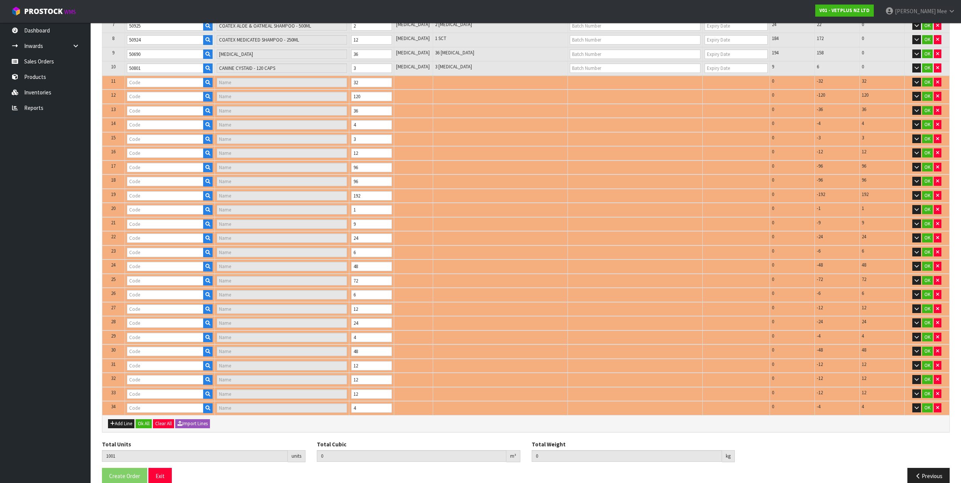
type input "50809"
type input "CYSTAID CAPS 180'S"
type input "51100"
type input "FIBOR - 500G"
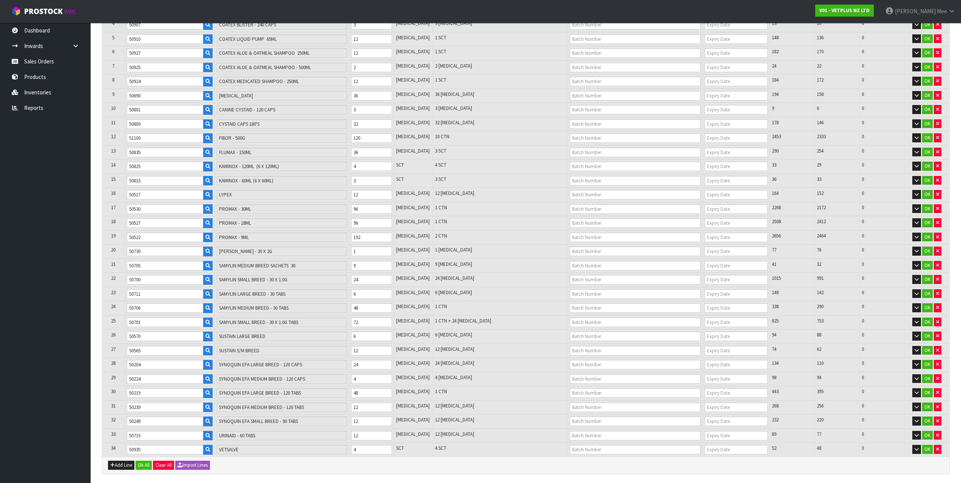
scroll to position [266, 0]
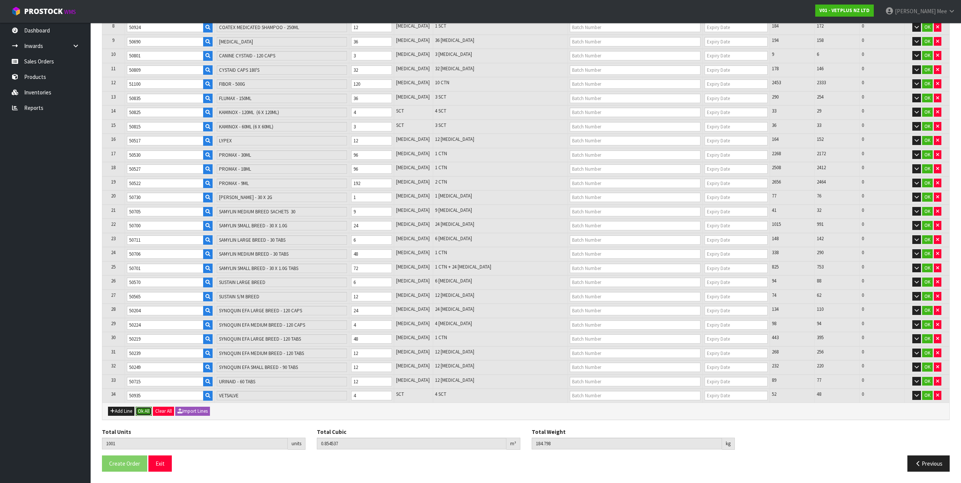
click at [148, 413] on button "Ok All" at bounding box center [144, 411] width 16 height 9
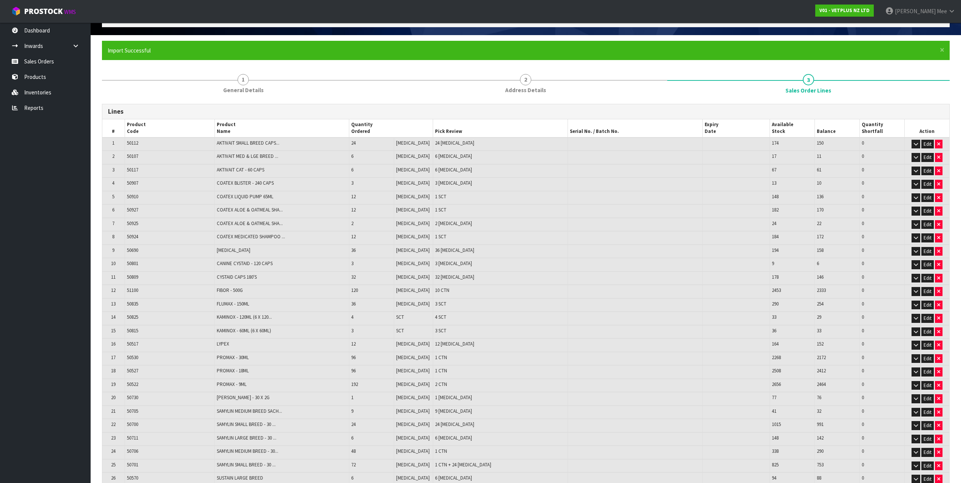
scroll to position [227, 0]
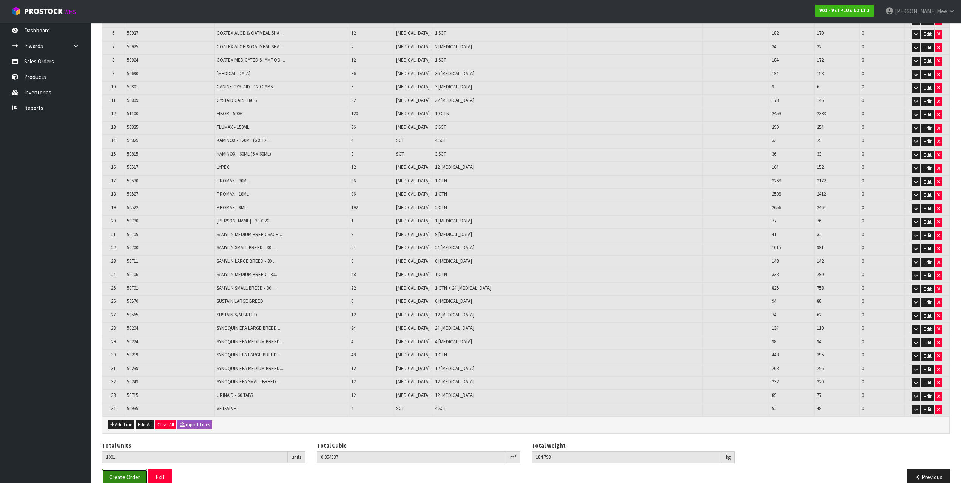
click at [121, 472] on span "Create Order" at bounding box center [124, 477] width 31 height 7
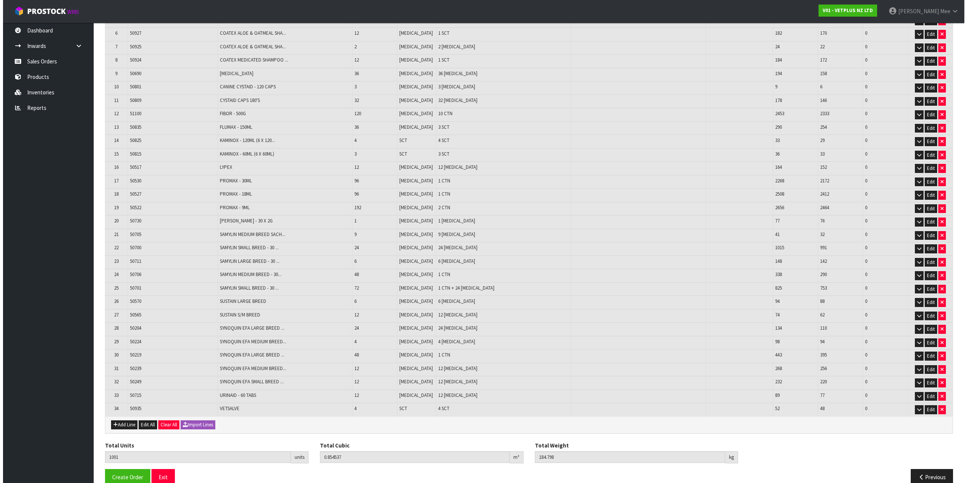
scroll to position [0, 0]
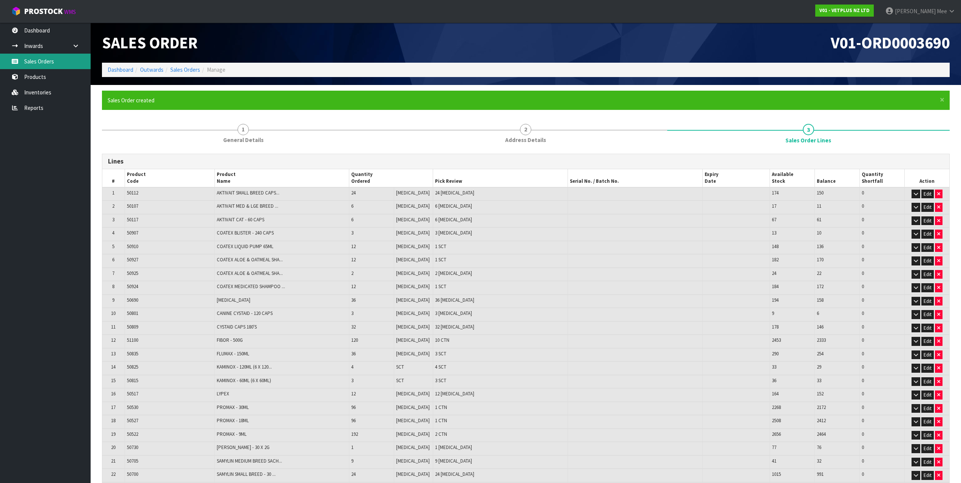
click at [55, 62] on link "Sales Orders" at bounding box center [45, 61] width 91 height 15
